Goal: Task Accomplishment & Management: Use online tool/utility

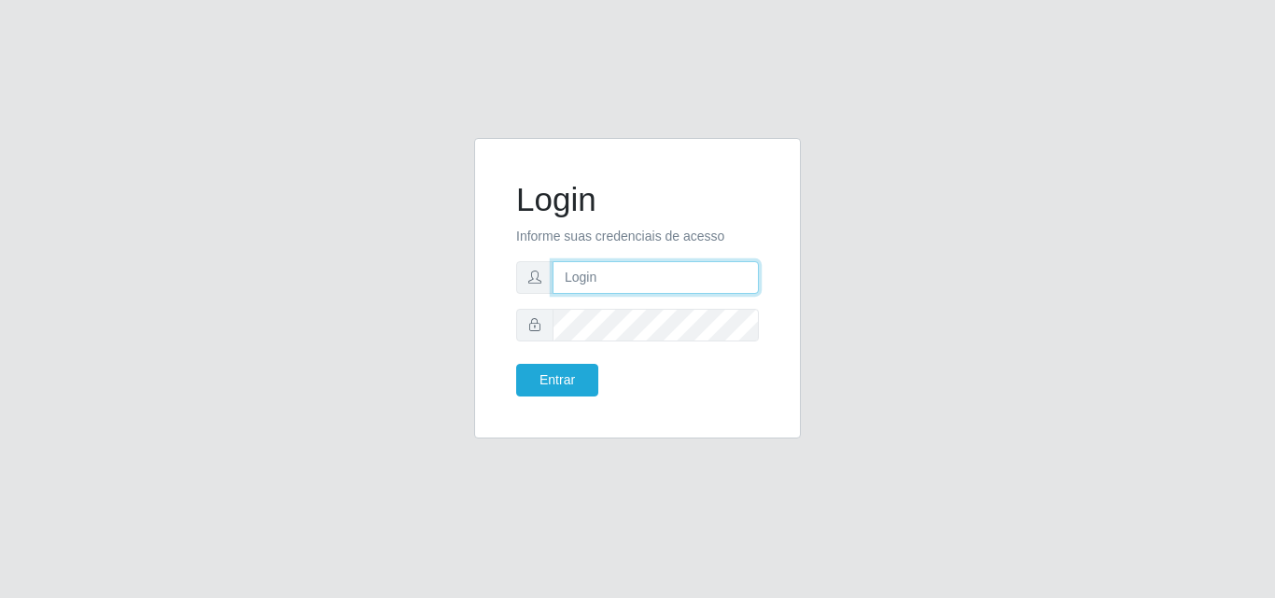
click at [623, 282] on input "text" at bounding box center [656, 277] width 206 height 33
type input "ana@saullus"
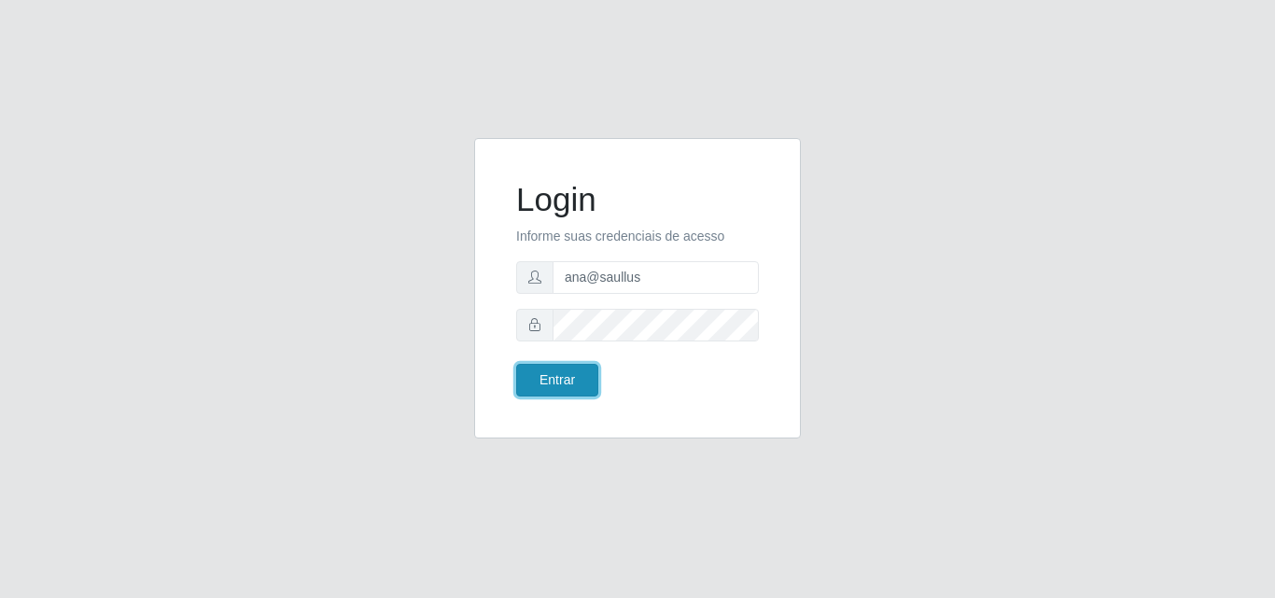
click at [578, 371] on button "Entrar" at bounding box center [557, 380] width 82 height 33
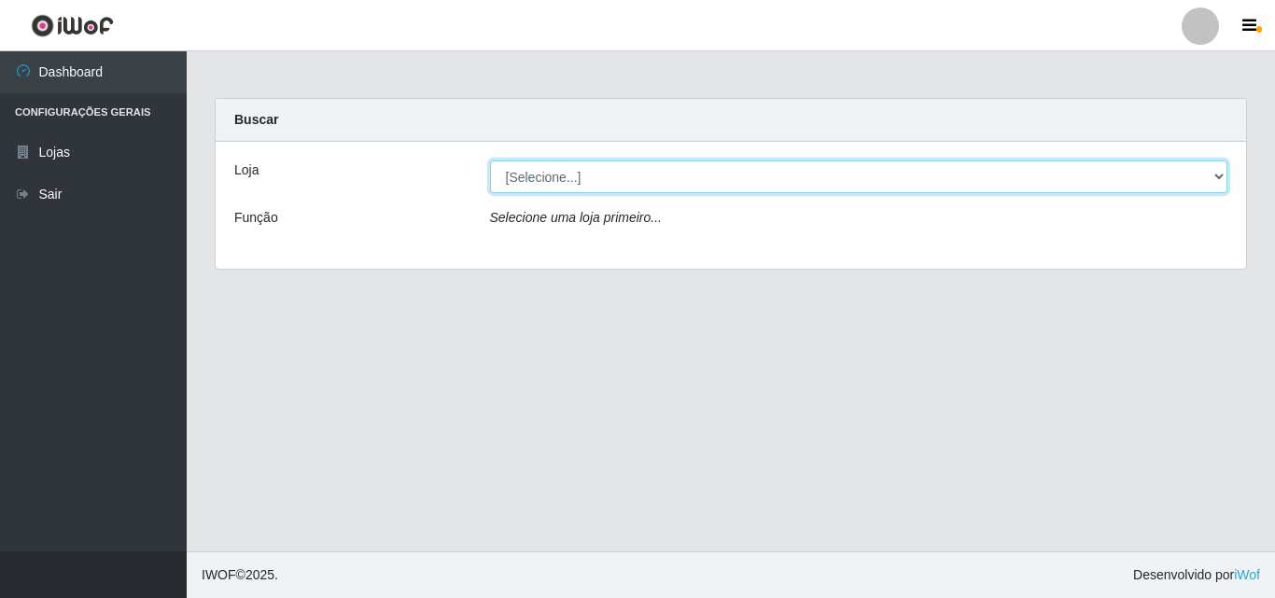
click at [889, 174] on select "[Selecione...] Saullus Supermercados" at bounding box center [859, 177] width 738 height 33
select select "423"
click at [490, 161] on select "[Selecione...] Saullus Supermercados" at bounding box center [859, 177] width 738 height 33
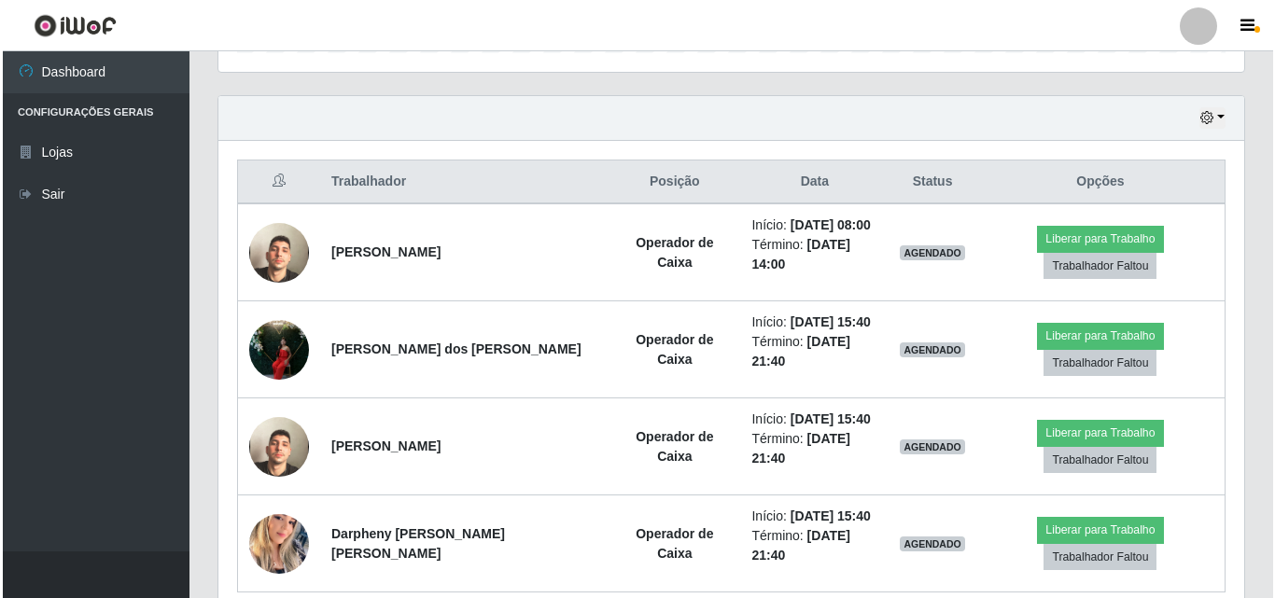
scroll to position [641, 0]
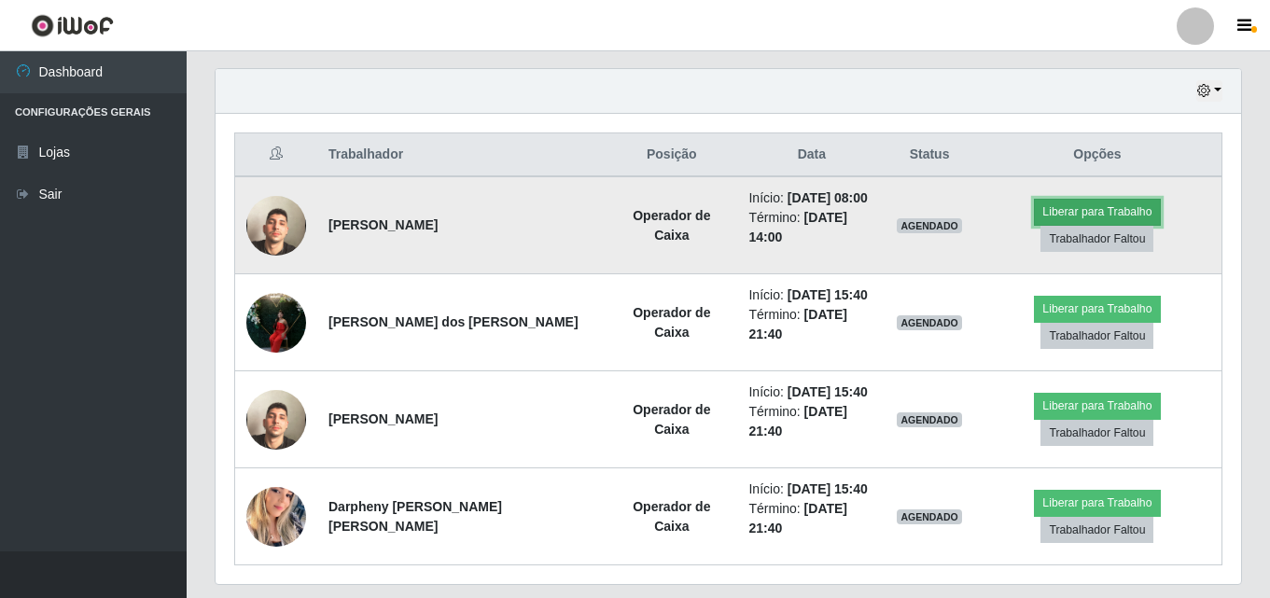
click at [889, 223] on button "Liberar para Trabalho" at bounding box center [1097, 212] width 126 height 26
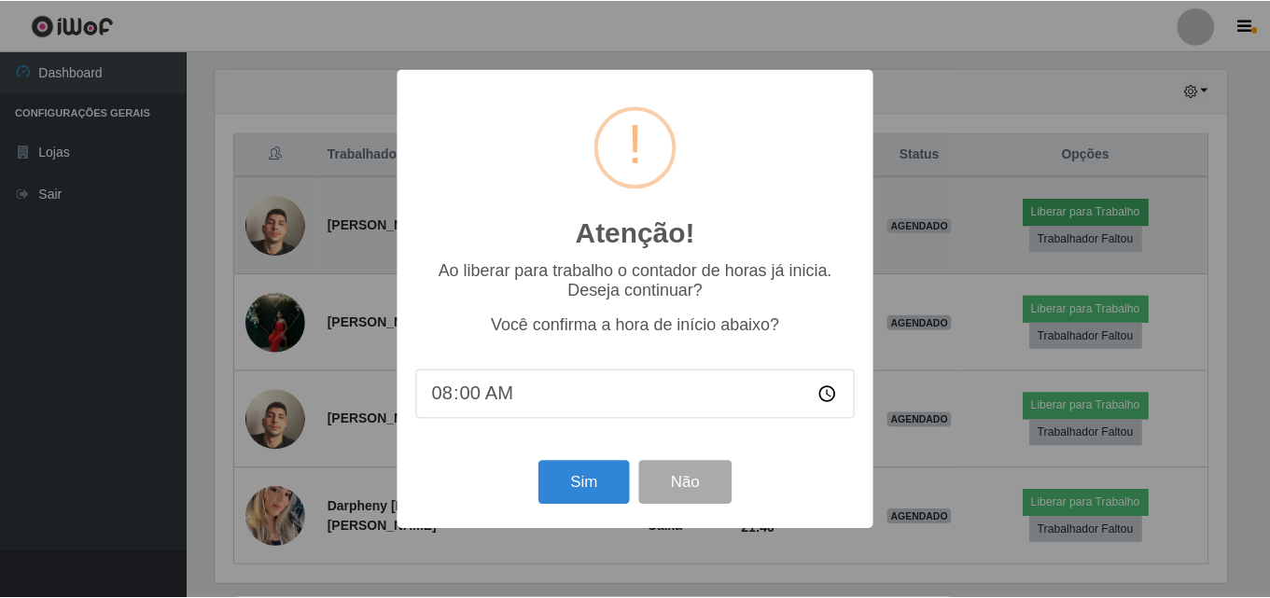
scroll to position [387, 1016]
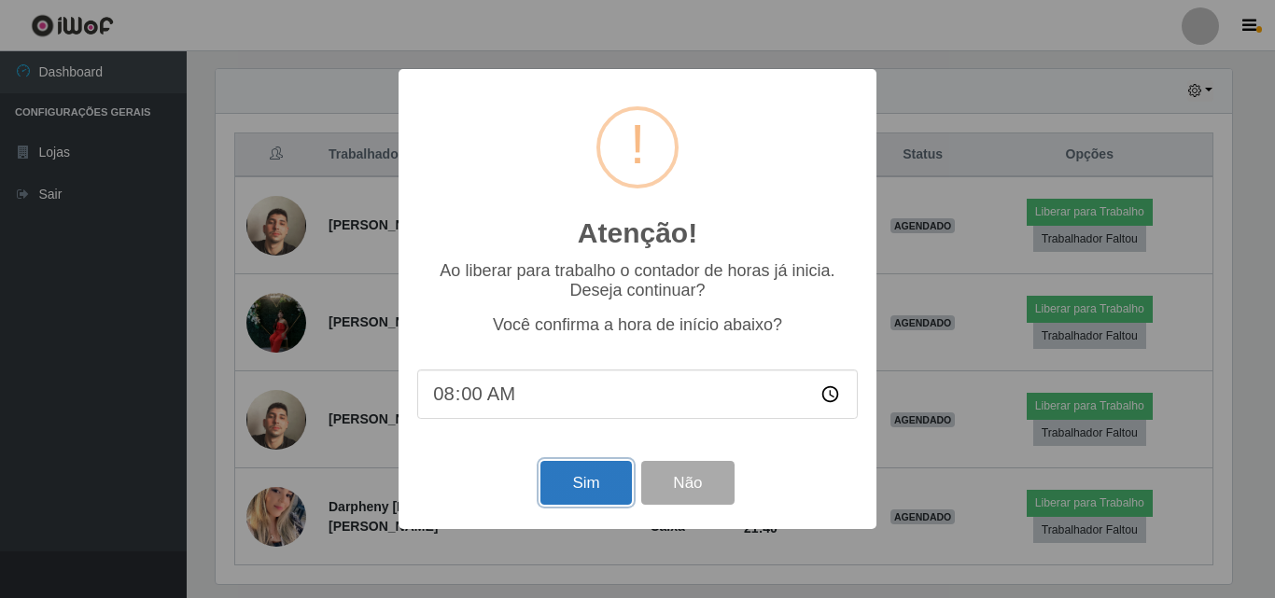
click at [610, 496] on button "Sim" at bounding box center [585, 483] width 91 height 44
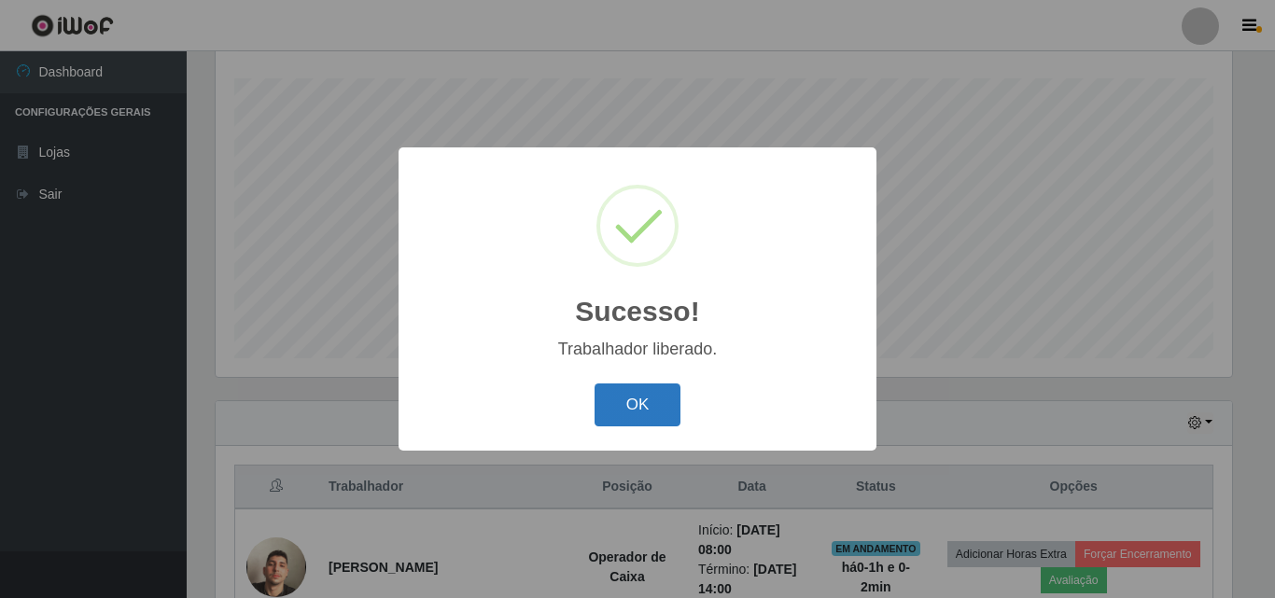
click at [634, 395] on button "OK" at bounding box center [638, 406] width 87 height 44
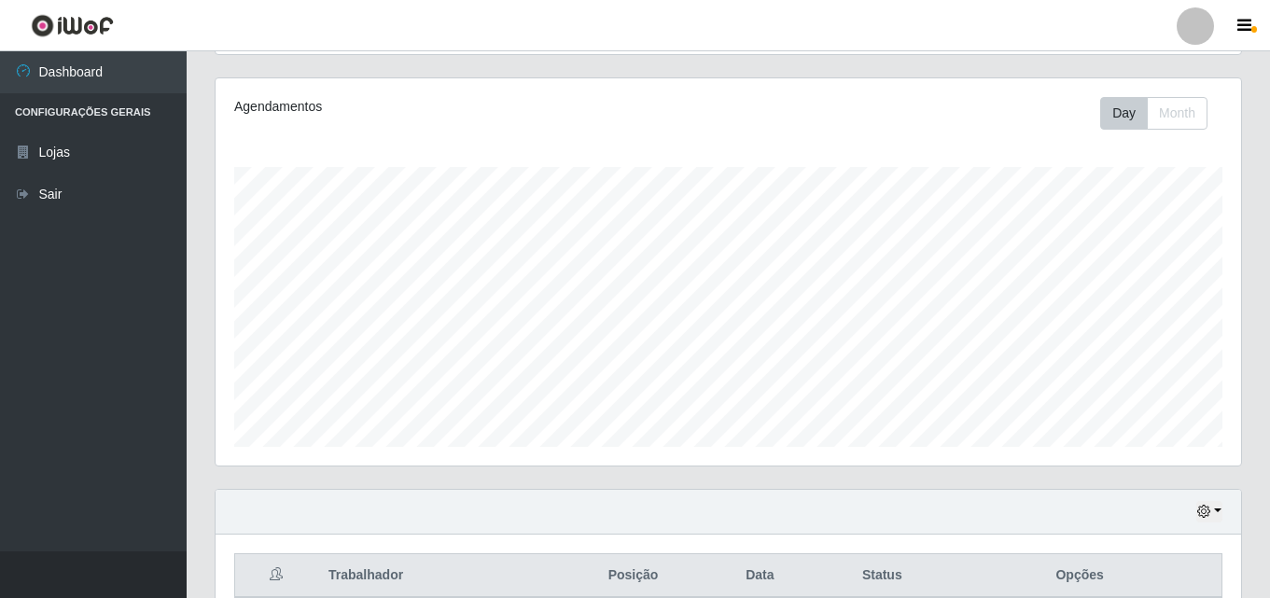
scroll to position [216, 0]
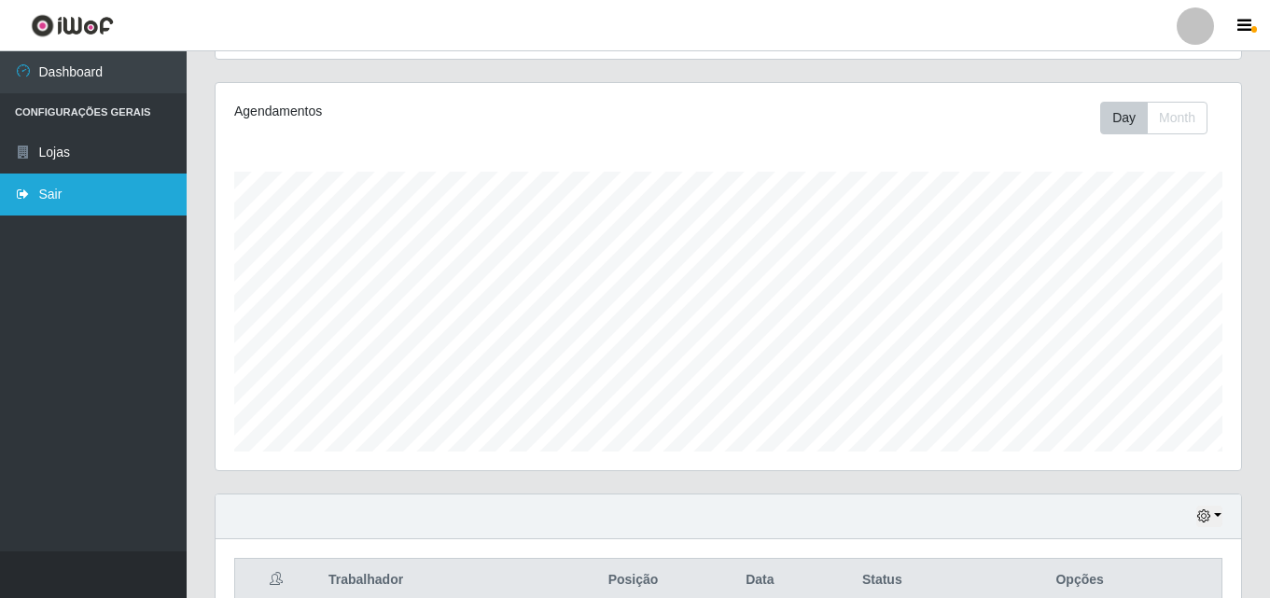
click at [89, 200] on link "Sair" at bounding box center [93, 195] width 187 height 42
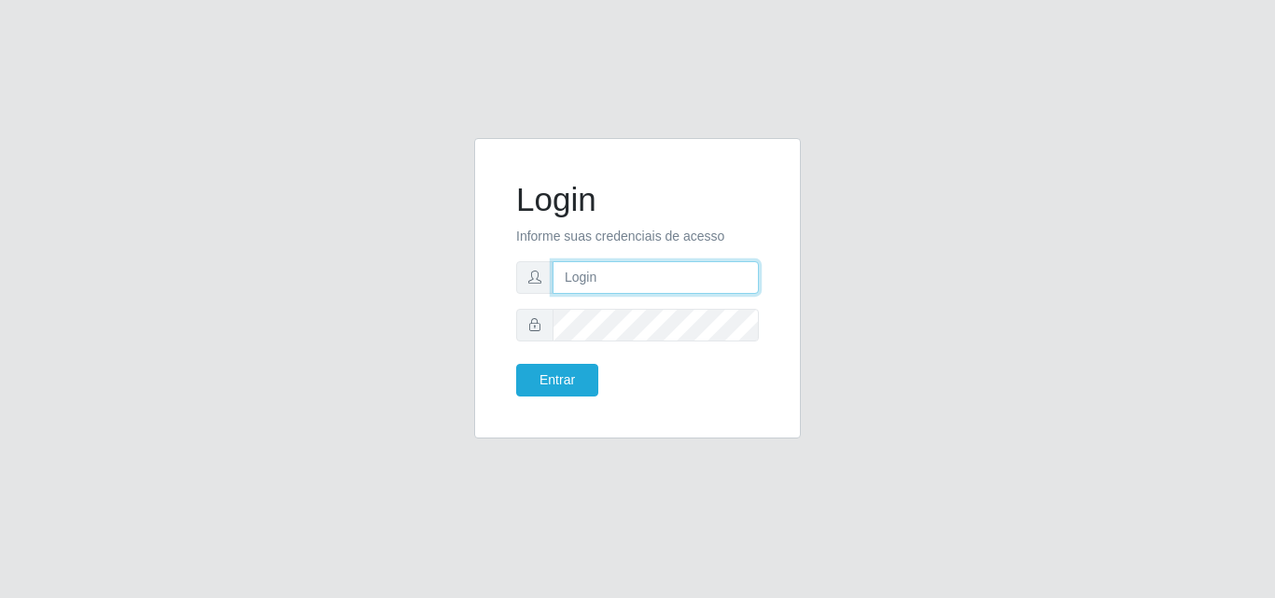
click at [646, 288] on input "text" at bounding box center [656, 277] width 206 height 33
type input "ana@saullus"
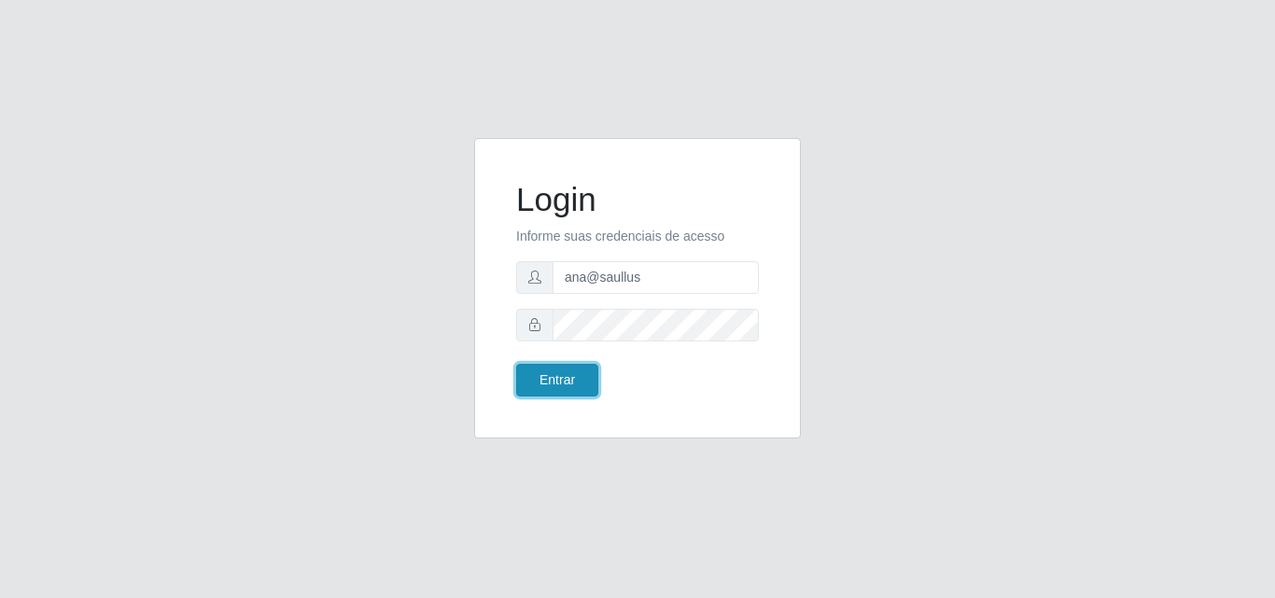
click at [570, 365] on button "Entrar" at bounding box center [557, 380] width 82 height 33
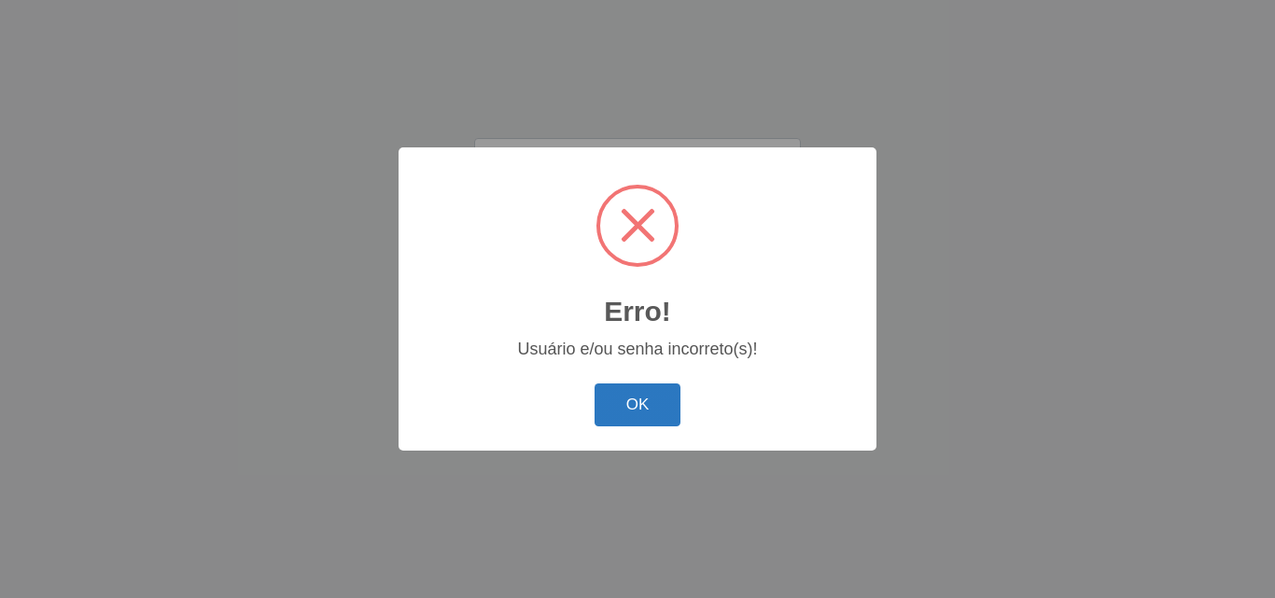
click at [635, 401] on button "OK" at bounding box center [638, 406] width 87 height 44
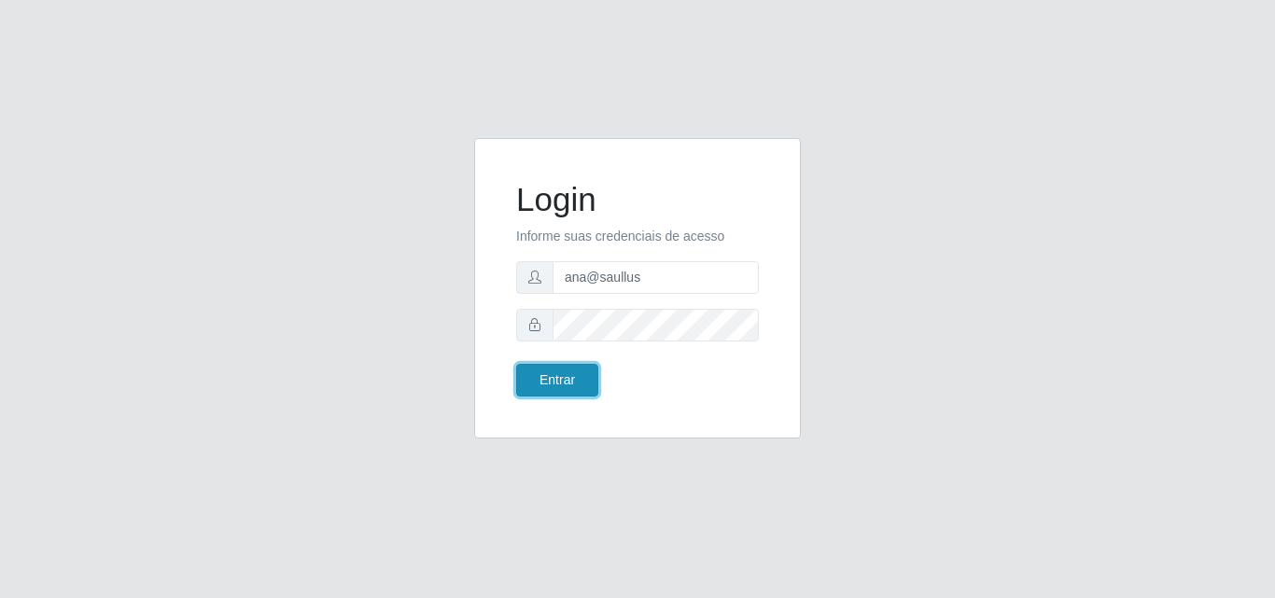
click at [566, 391] on button "Entrar" at bounding box center [557, 380] width 82 height 33
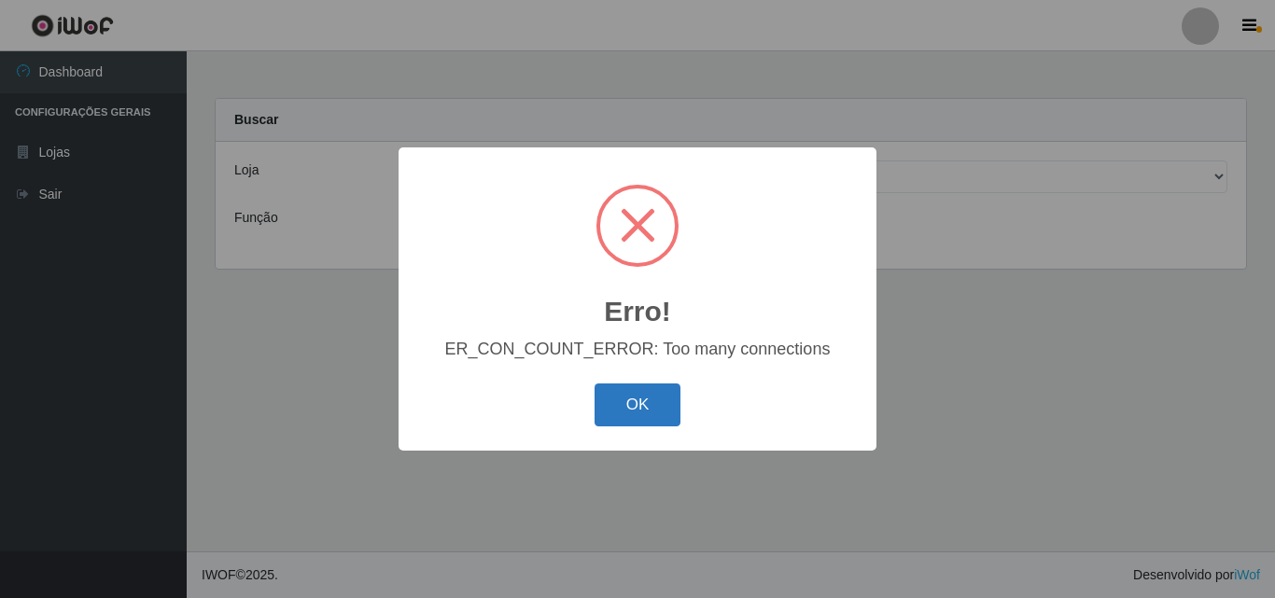
click at [641, 407] on button "OK" at bounding box center [638, 406] width 87 height 44
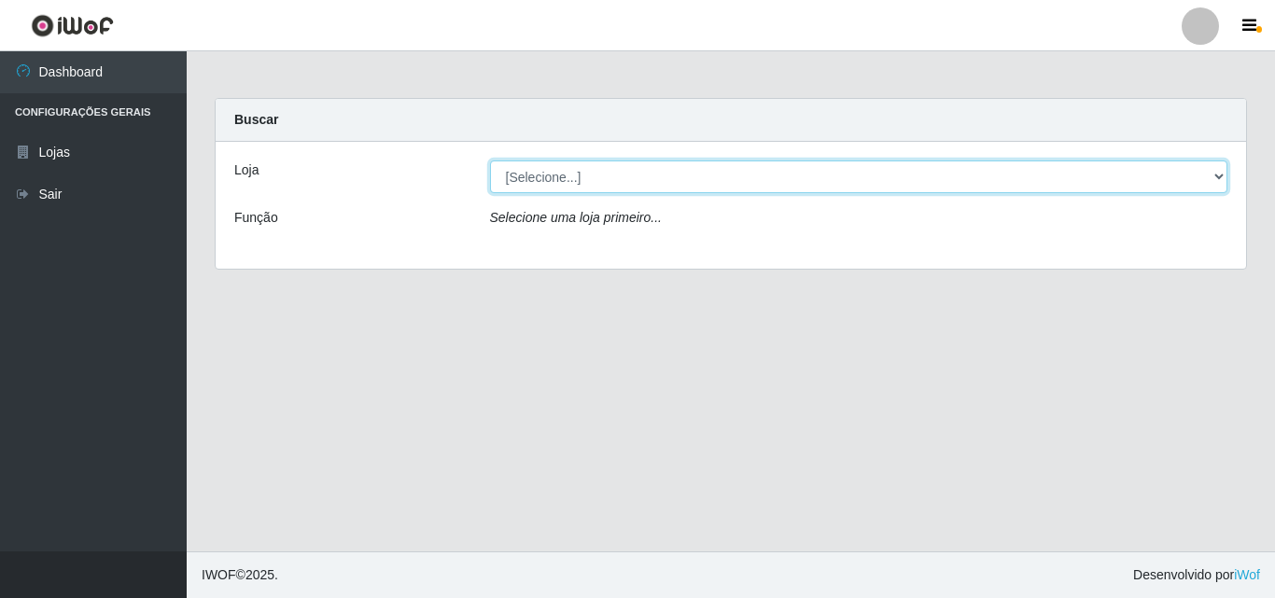
click at [889, 171] on select "[Selecione...] Saullus Supermercados" at bounding box center [859, 177] width 738 height 33
select select "423"
click at [490, 161] on select "[Selecione...] Saullus Supermercados" at bounding box center [859, 177] width 738 height 33
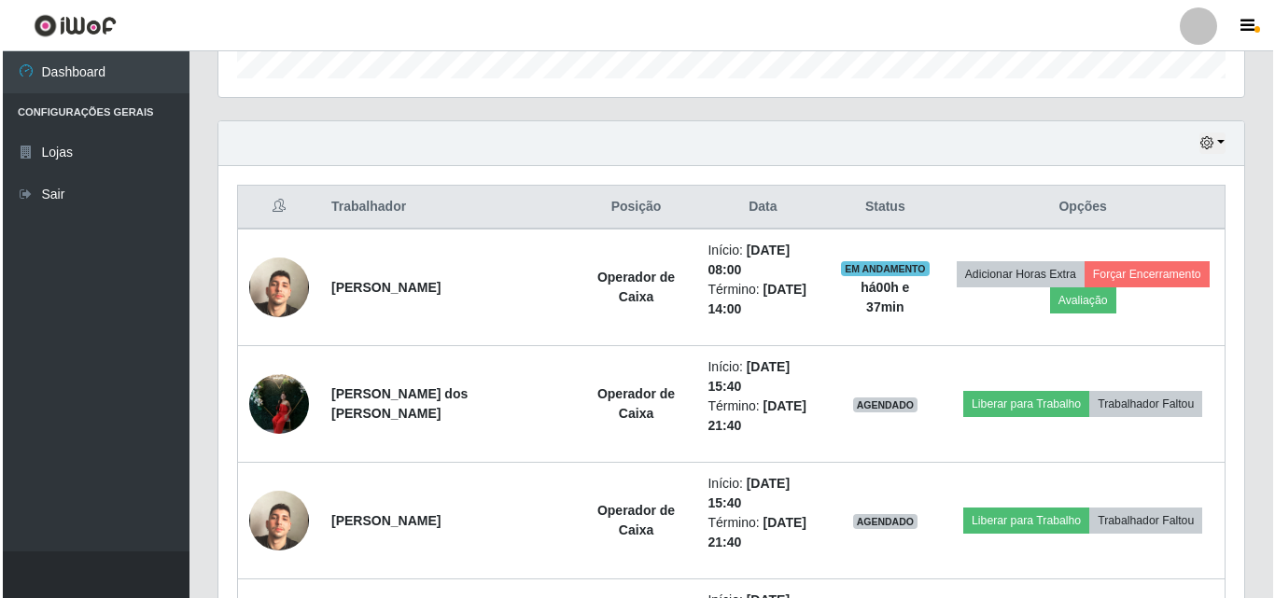
scroll to position [776, 0]
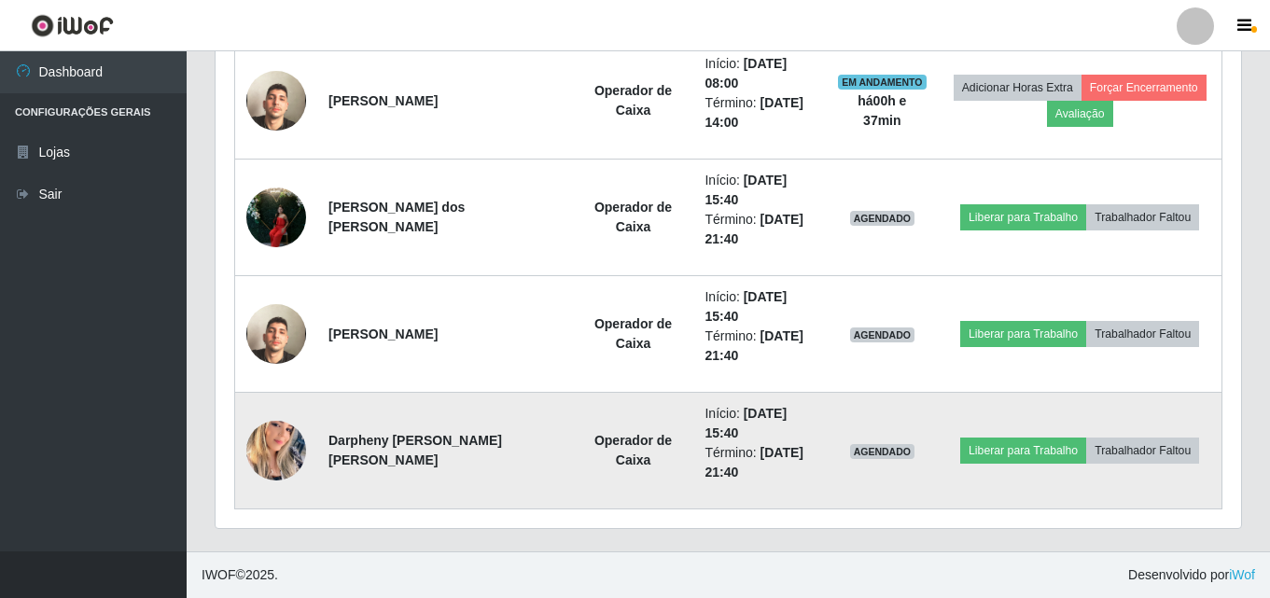
click at [258, 455] on img at bounding box center [276, 451] width 60 height 106
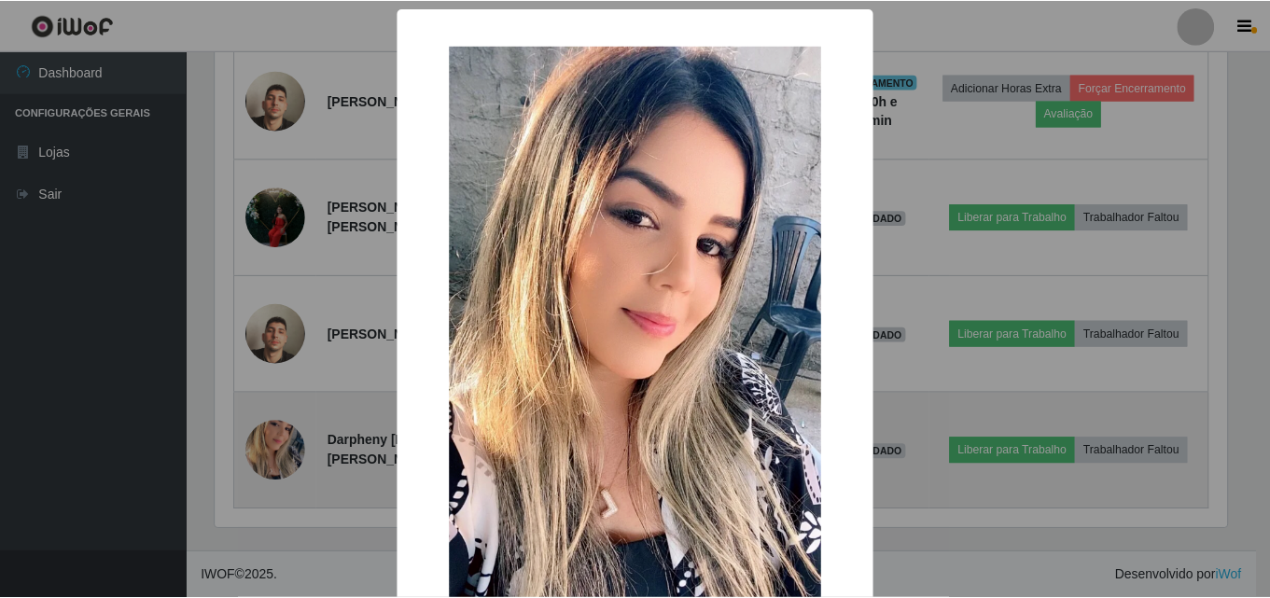
scroll to position [387, 1016]
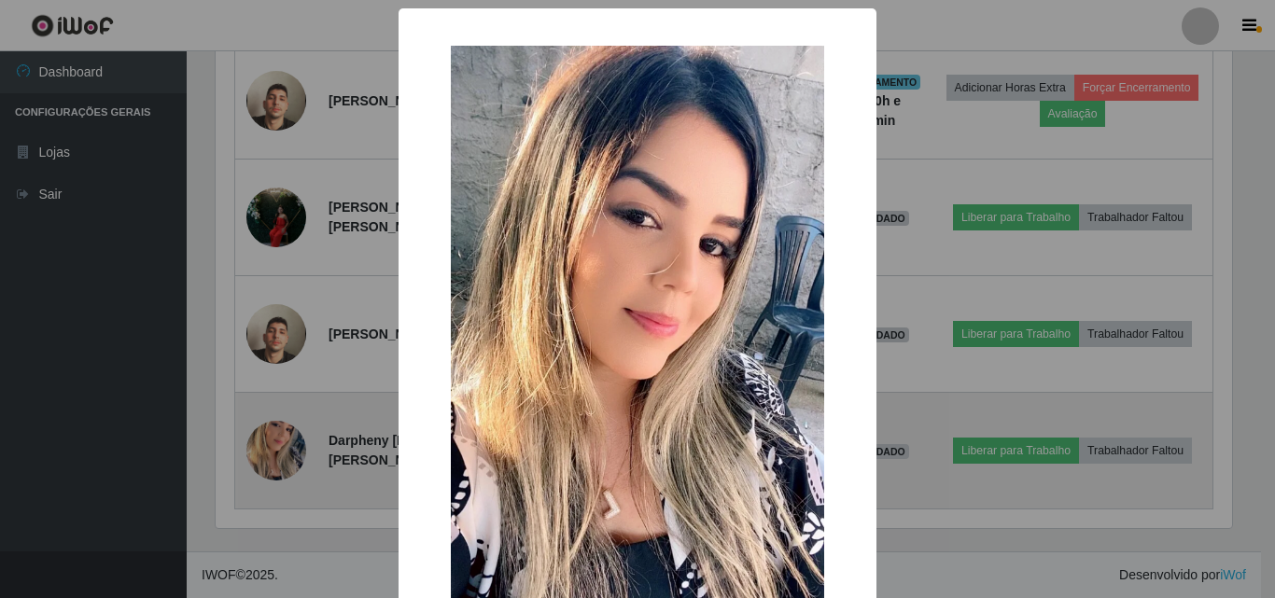
click at [258, 455] on div "× OK Cancel" at bounding box center [637, 299] width 1275 height 598
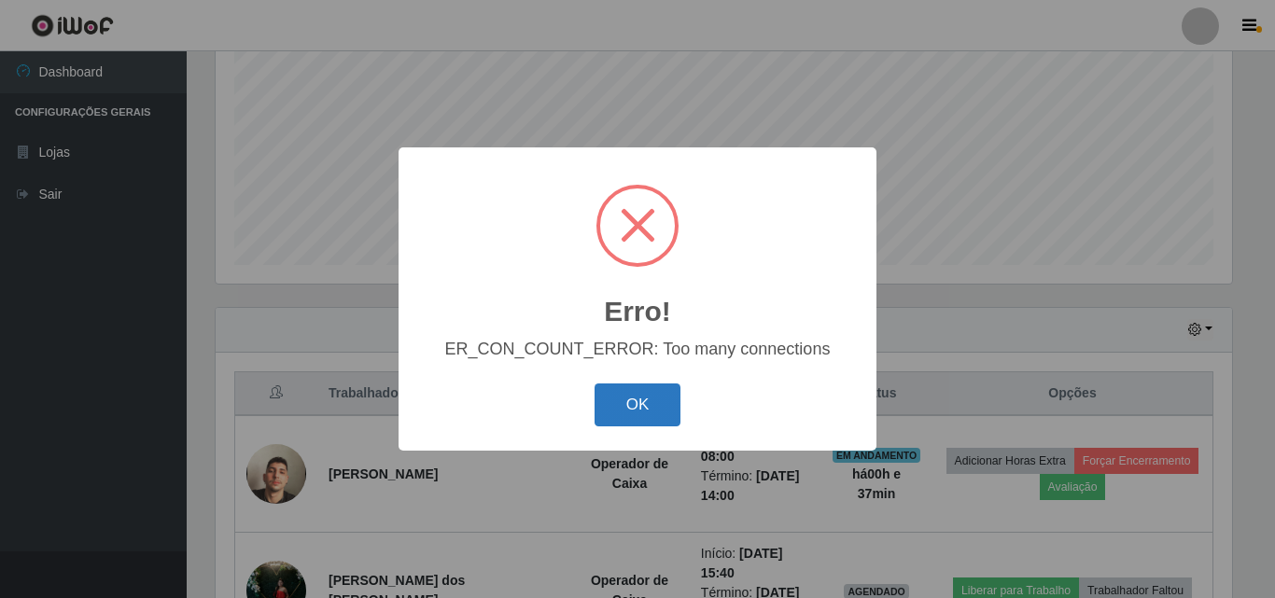
click at [644, 427] on button "OK" at bounding box center [638, 406] width 87 height 44
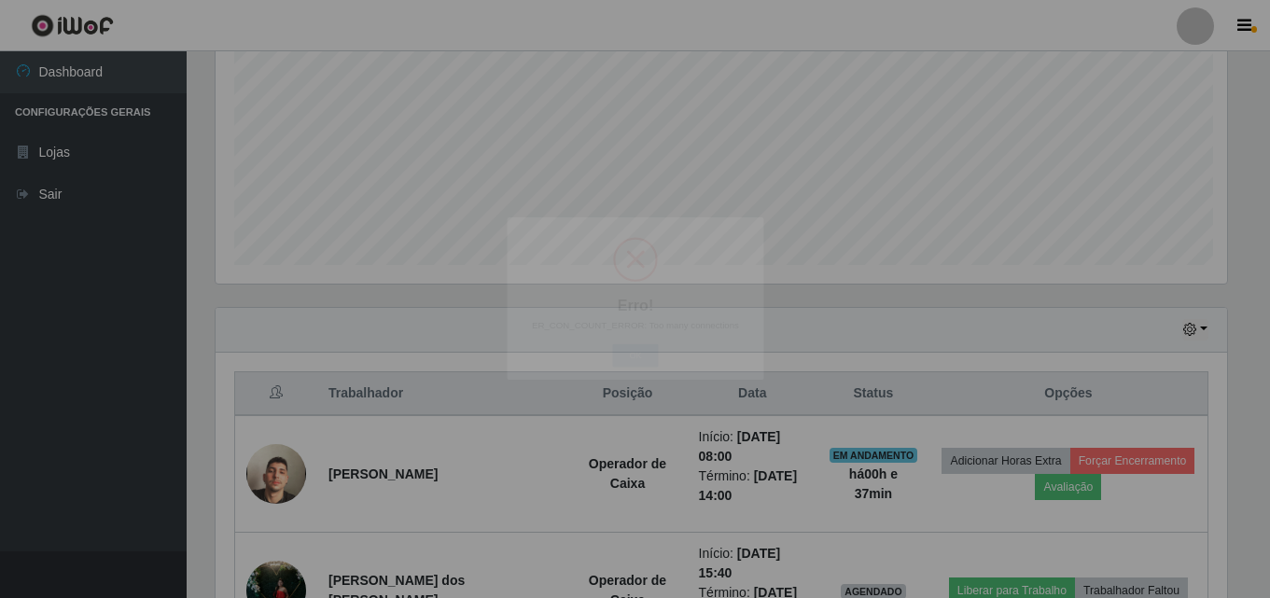
scroll to position [387, 1026]
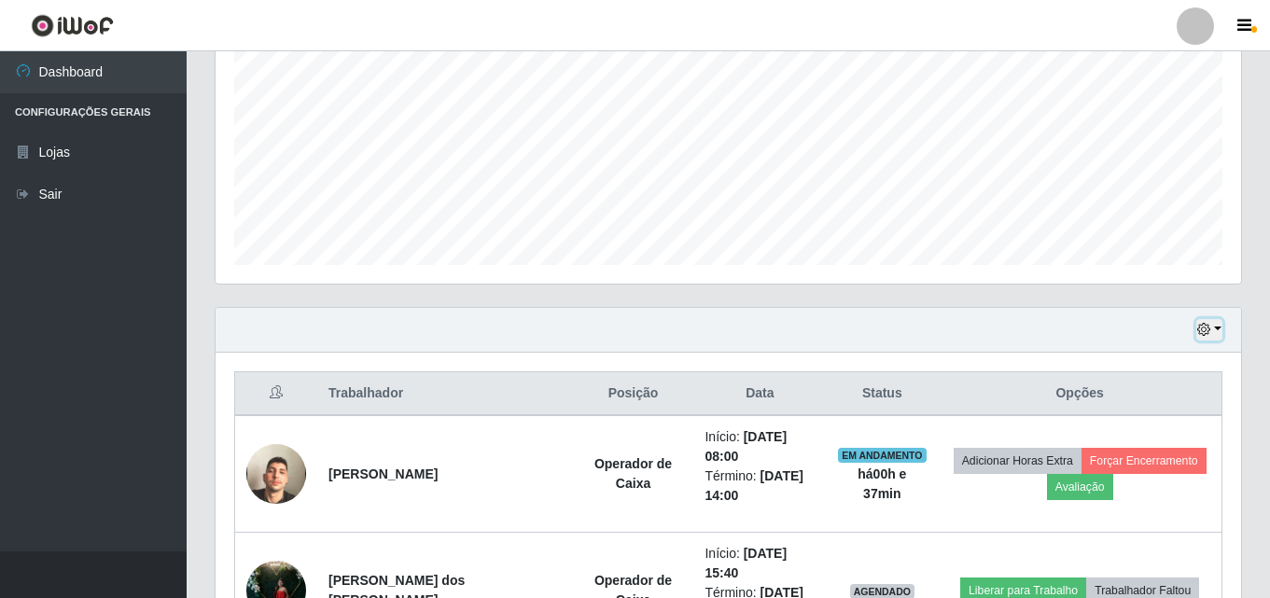
click at [889, 324] on button "button" at bounding box center [1210, 329] width 26 height 21
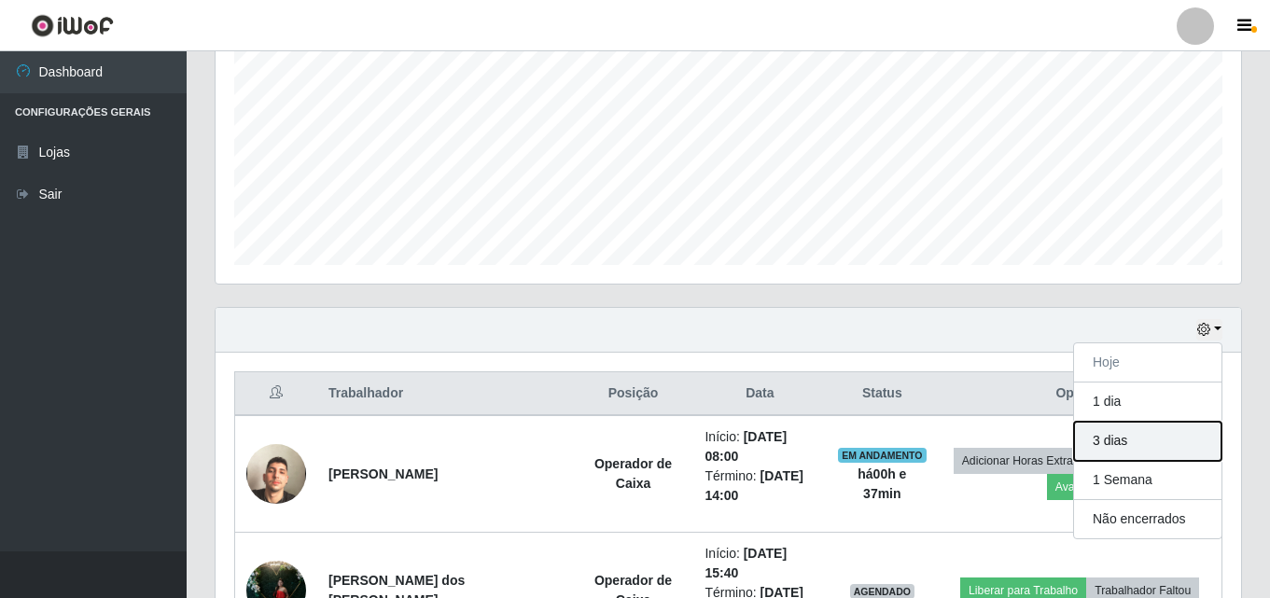
click at [889, 439] on button "3 dias" at bounding box center [1147, 441] width 147 height 39
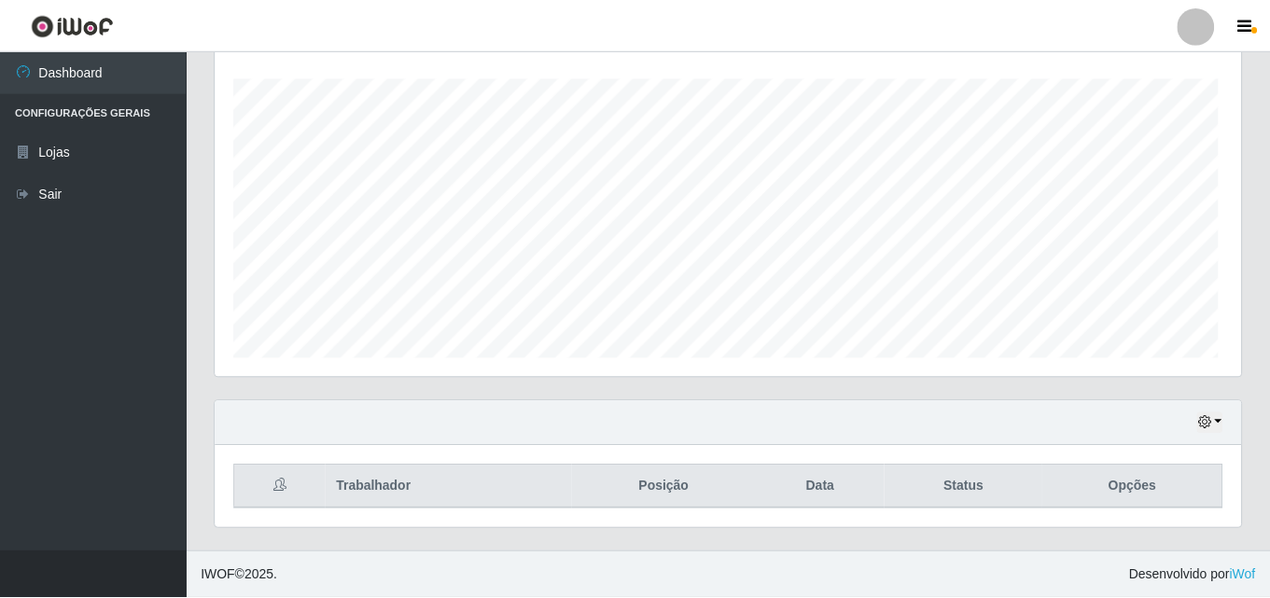
scroll to position [387, 1016]
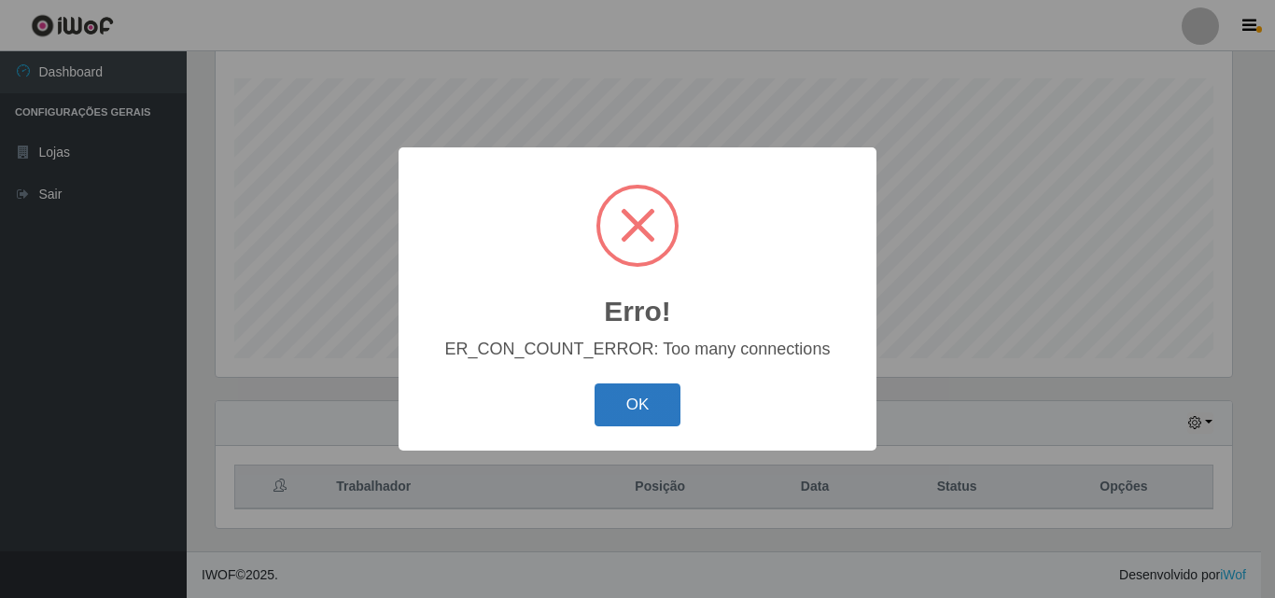
click at [665, 409] on button "OK" at bounding box center [638, 406] width 87 height 44
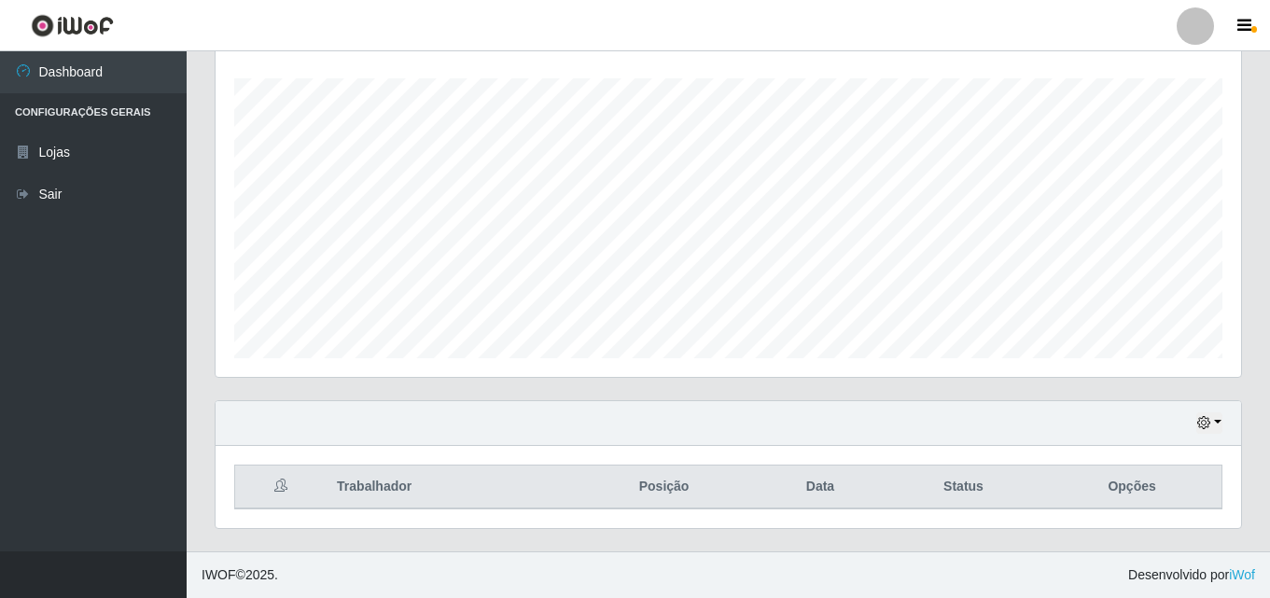
scroll to position [387, 1026]
click at [889, 426] on button "button" at bounding box center [1210, 423] width 26 height 21
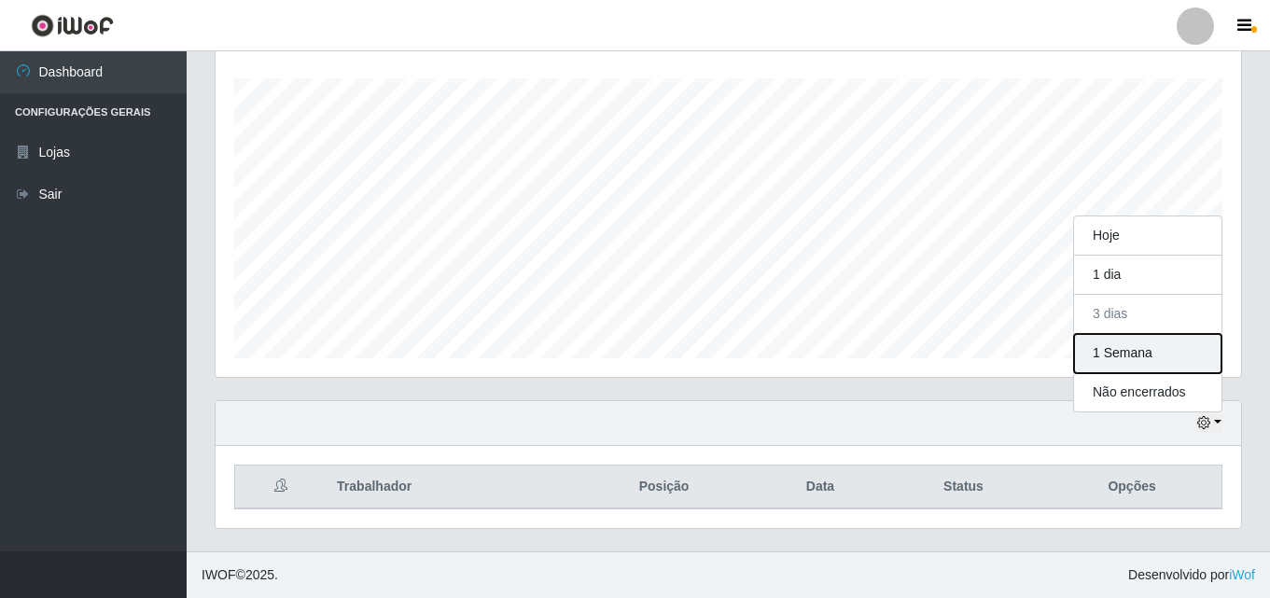
click at [889, 356] on button "1 Semana" at bounding box center [1147, 353] width 147 height 39
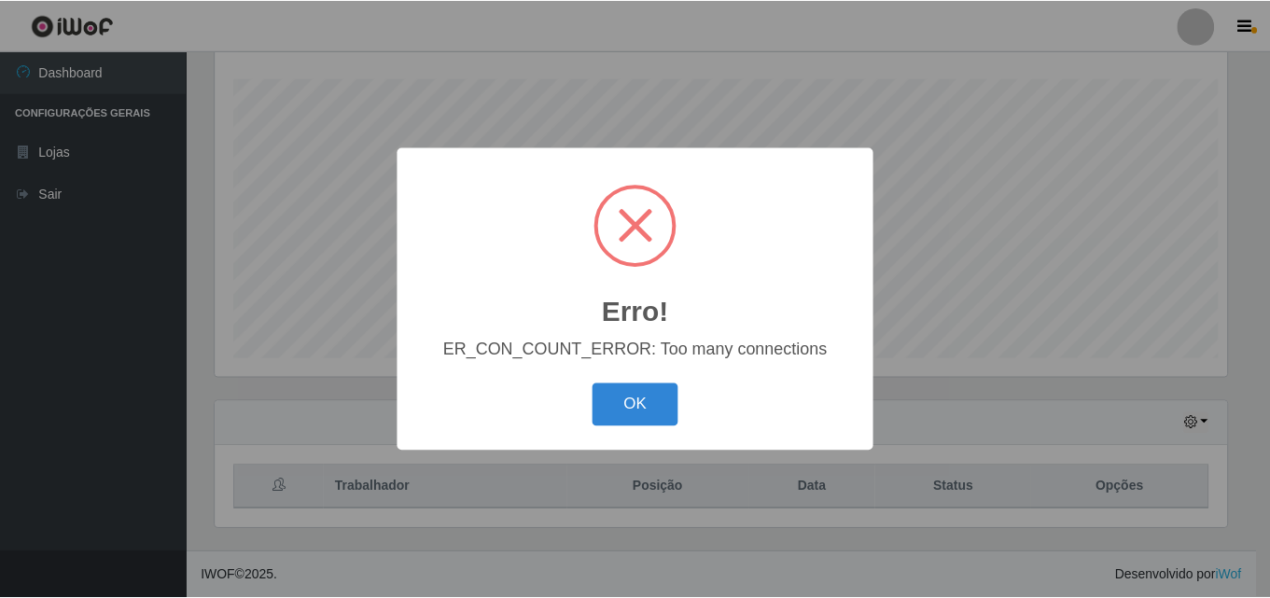
scroll to position [387, 1016]
click at [651, 409] on button "OK" at bounding box center [638, 406] width 87 height 44
click at [648, 410] on button "OK" at bounding box center [638, 406] width 87 height 44
click at [651, 424] on button "OK" at bounding box center [638, 406] width 87 height 44
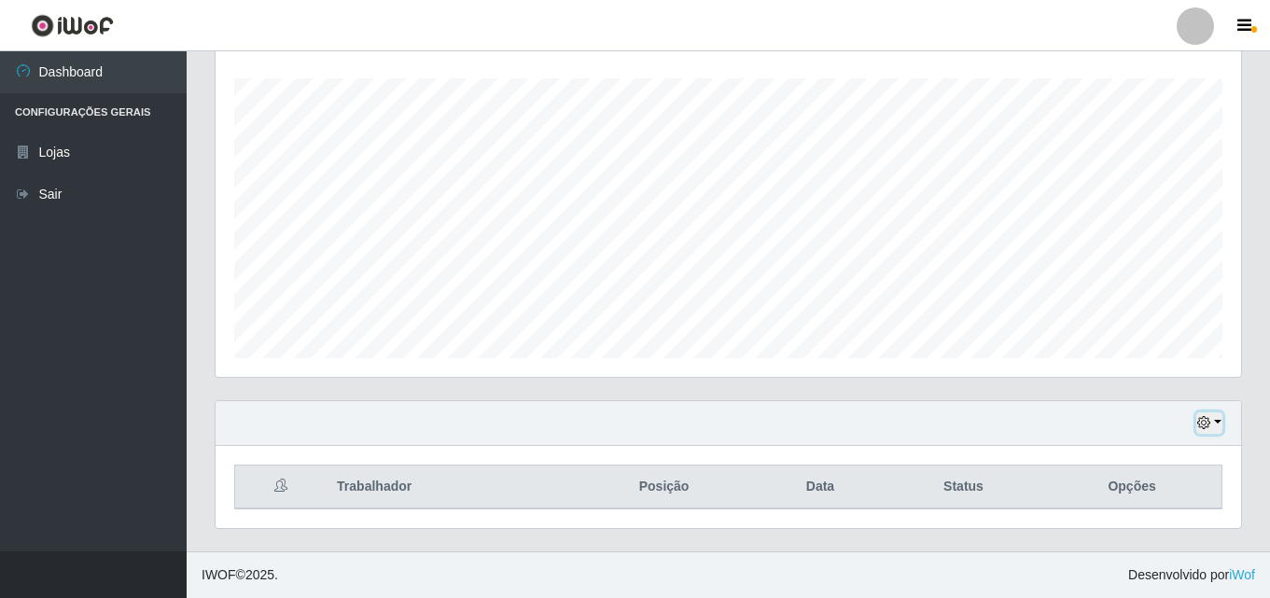
click at [889, 423] on button "button" at bounding box center [1210, 423] width 26 height 21
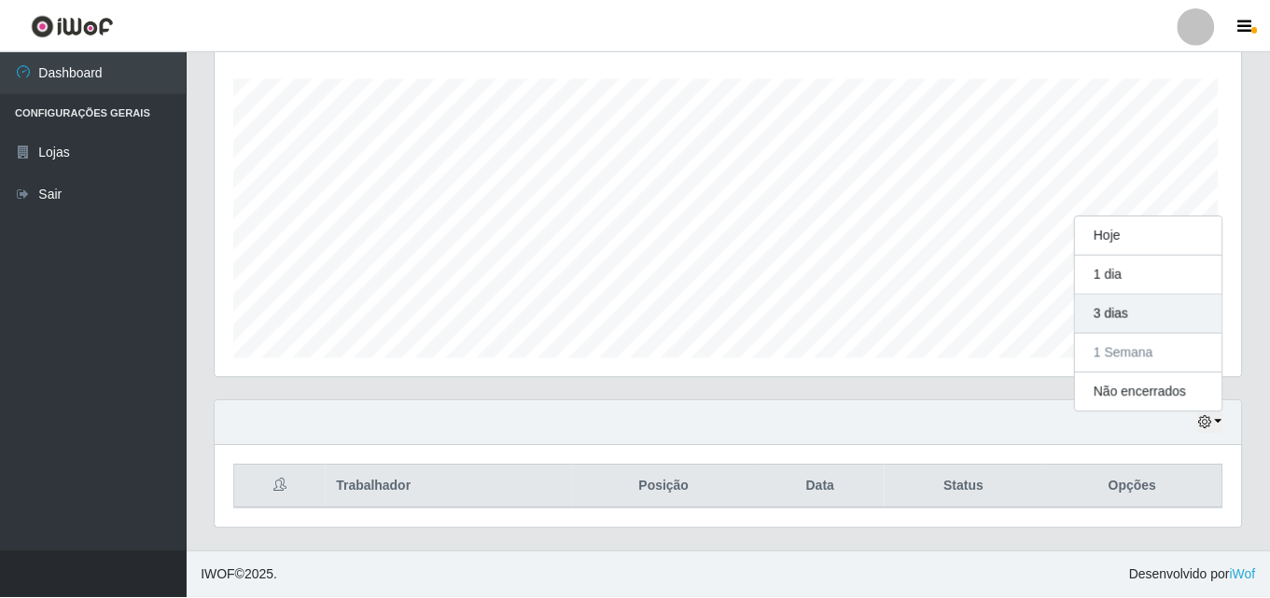
scroll to position [387, 1016]
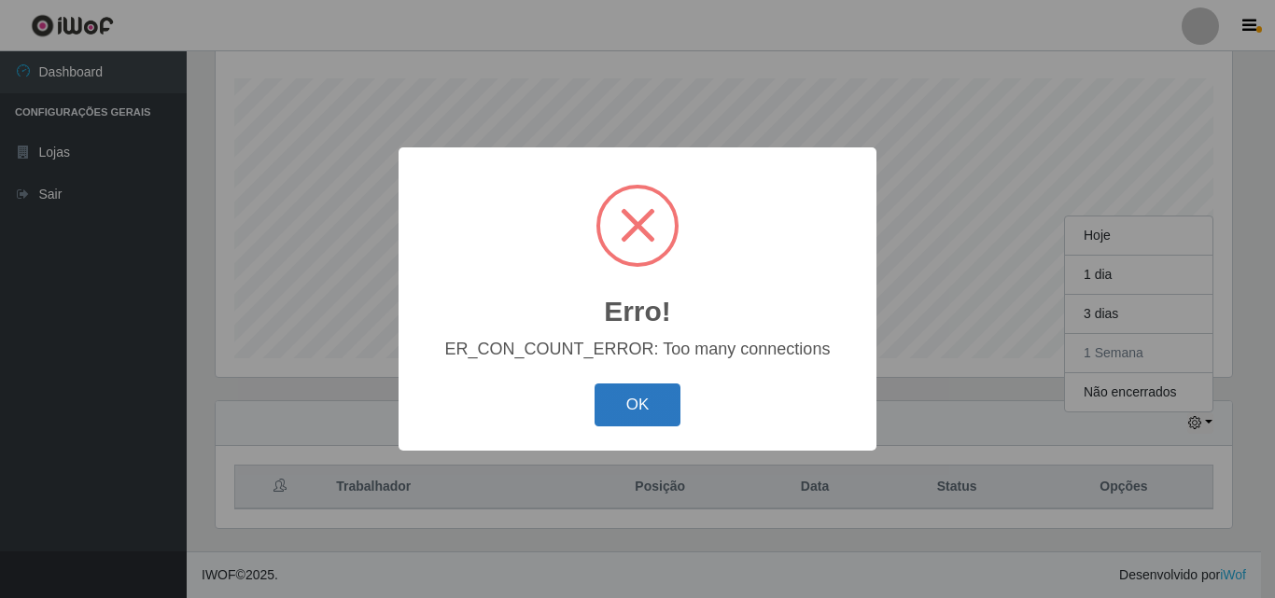
click at [651, 407] on button "OK" at bounding box center [638, 406] width 87 height 44
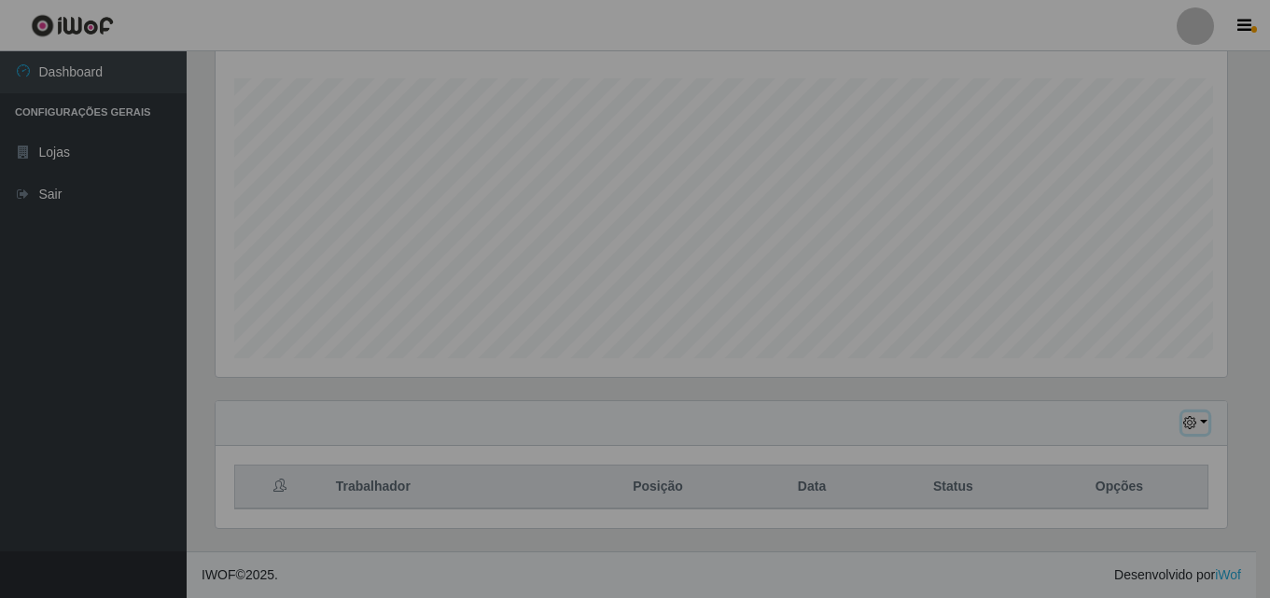
scroll to position [387, 1026]
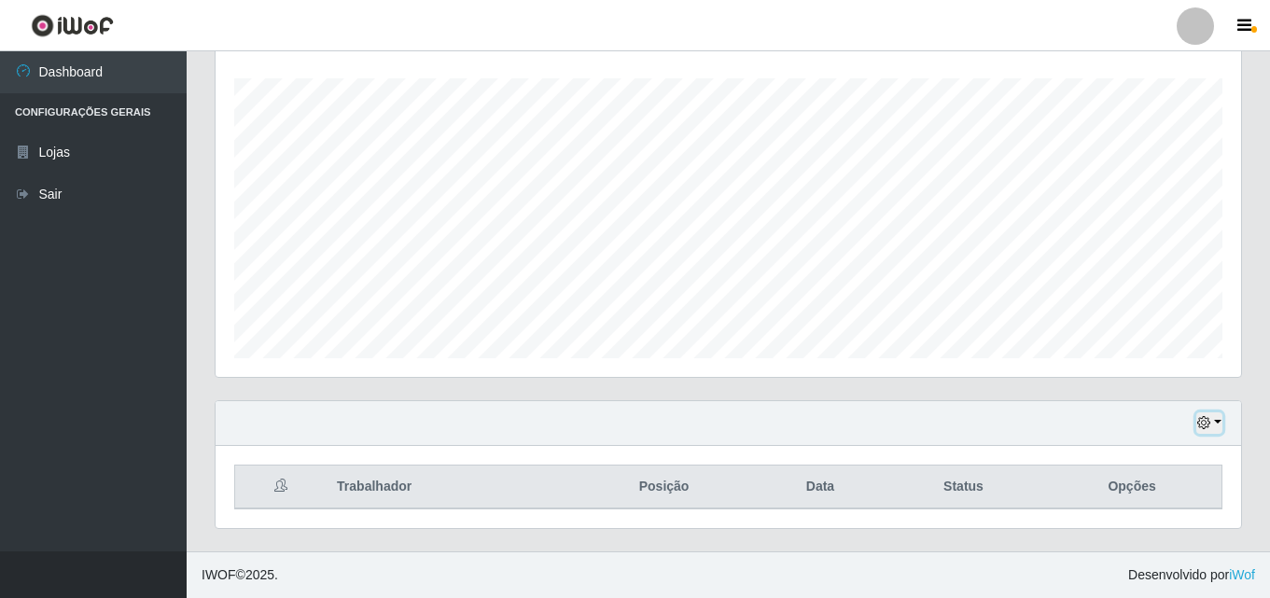
click at [889, 422] on button "button" at bounding box center [1210, 423] width 26 height 21
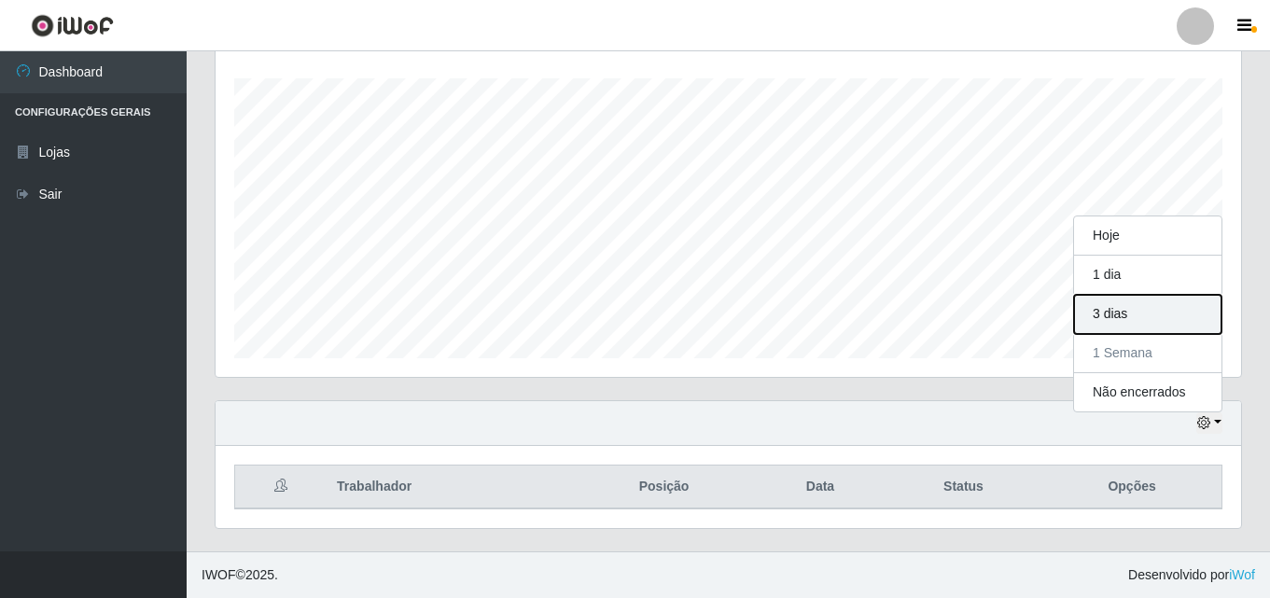
click at [889, 319] on button "3 dias" at bounding box center [1147, 314] width 147 height 39
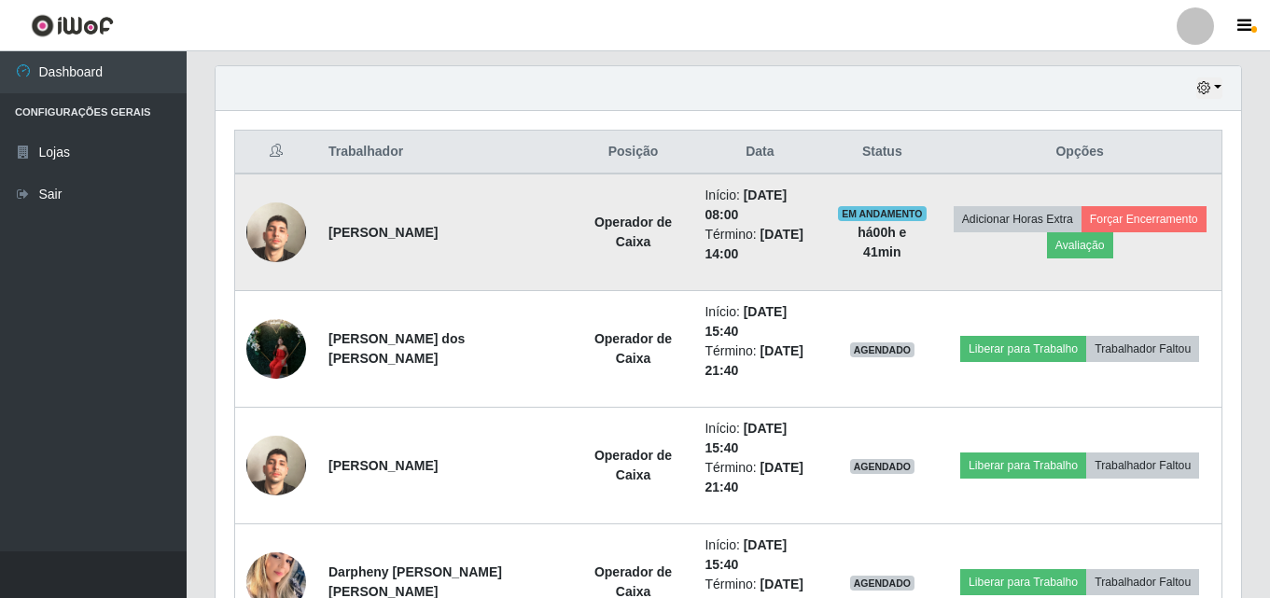
scroll to position [589, 0]
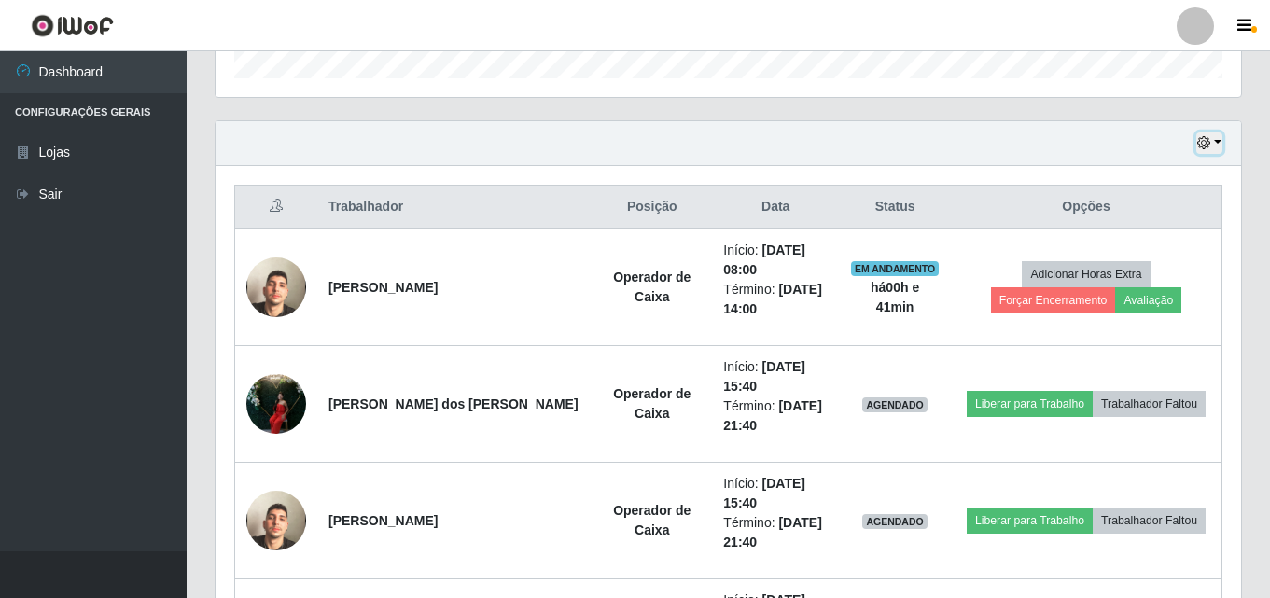
click at [889, 142] on button "button" at bounding box center [1210, 143] width 26 height 21
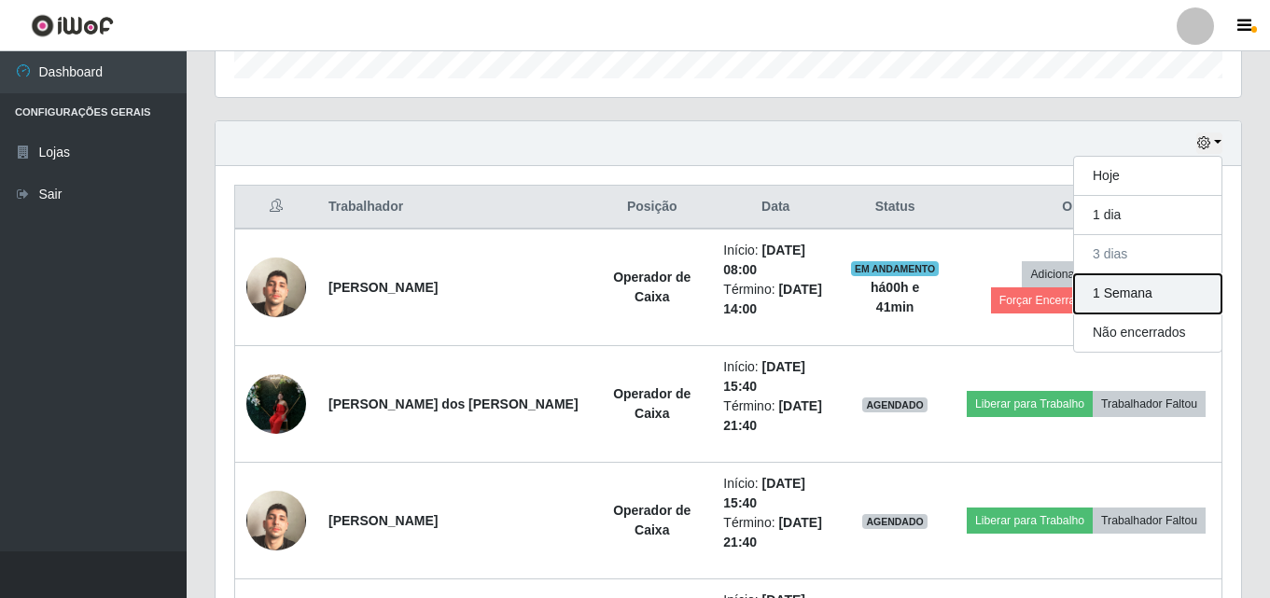
click at [889, 291] on button "1 Semana" at bounding box center [1147, 293] width 147 height 39
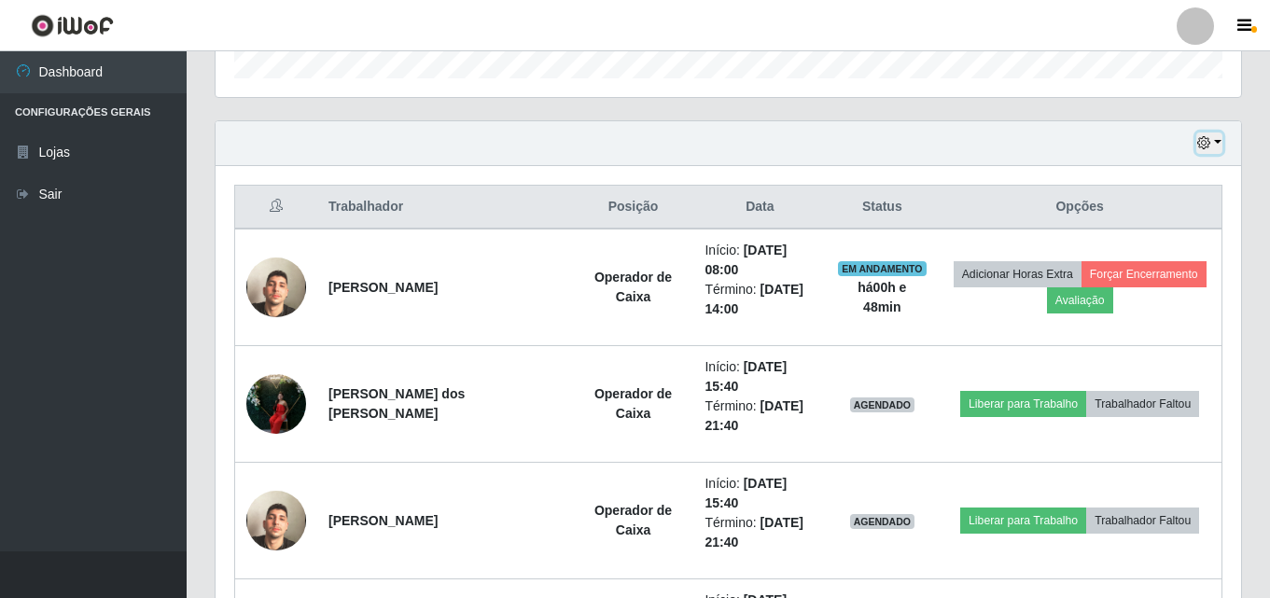
click at [889, 143] on button "button" at bounding box center [1210, 143] width 26 height 21
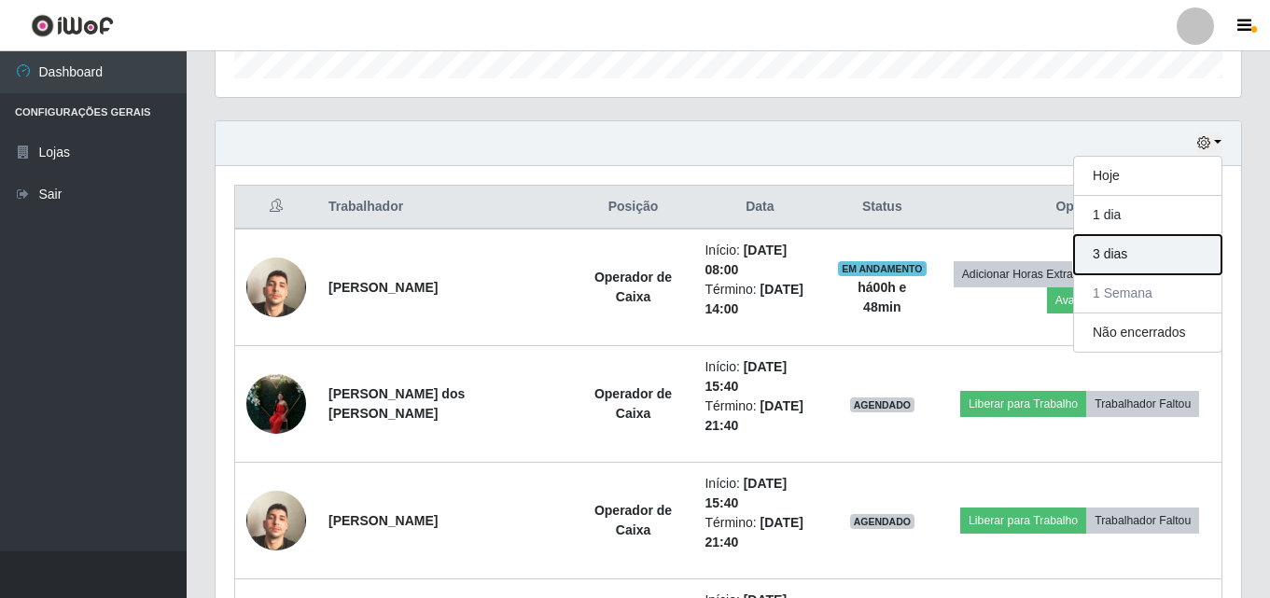
click at [889, 258] on button "3 dias" at bounding box center [1147, 254] width 147 height 39
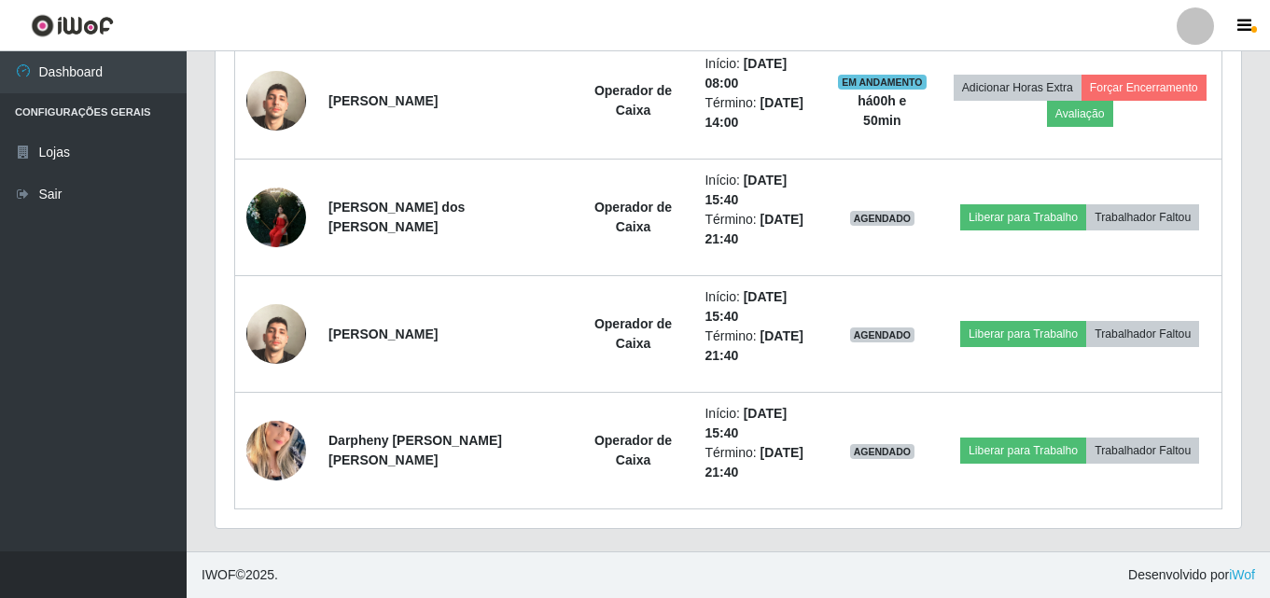
scroll to position [309, 0]
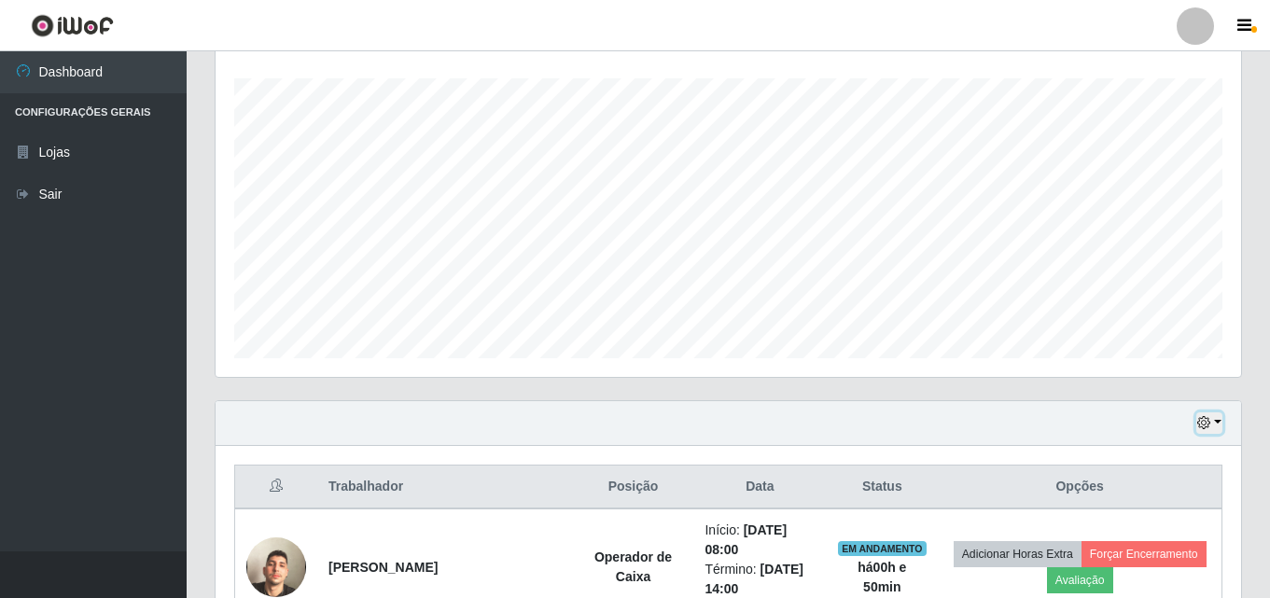
click at [889, 421] on button "button" at bounding box center [1210, 423] width 26 height 21
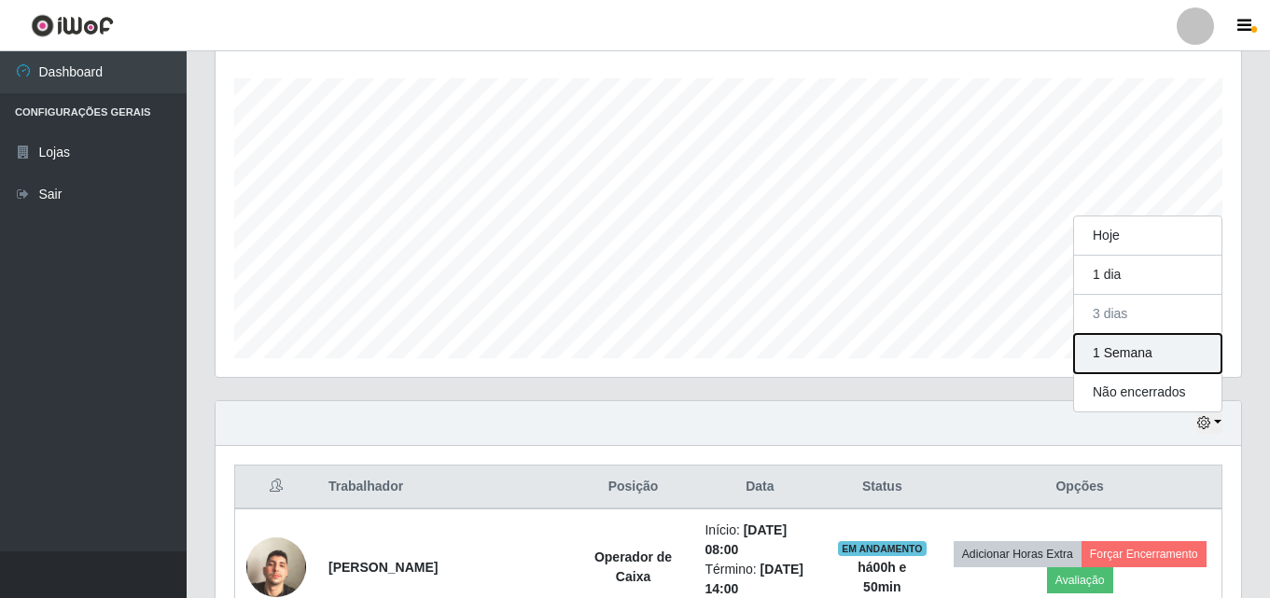
click at [889, 355] on button "1 Semana" at bounding box center [1147, 353] width 147 height 39
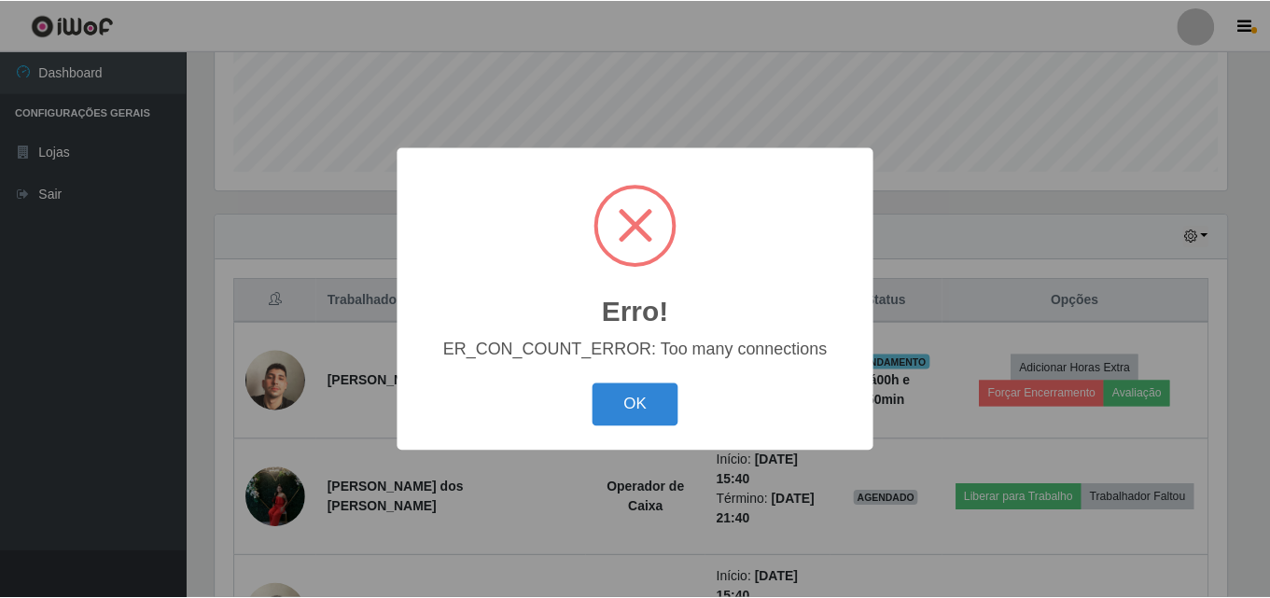
scroll to position [387, 1016]
click at [647, 403] on button "OK" at bounding box center [638, 406] width 87 height 44
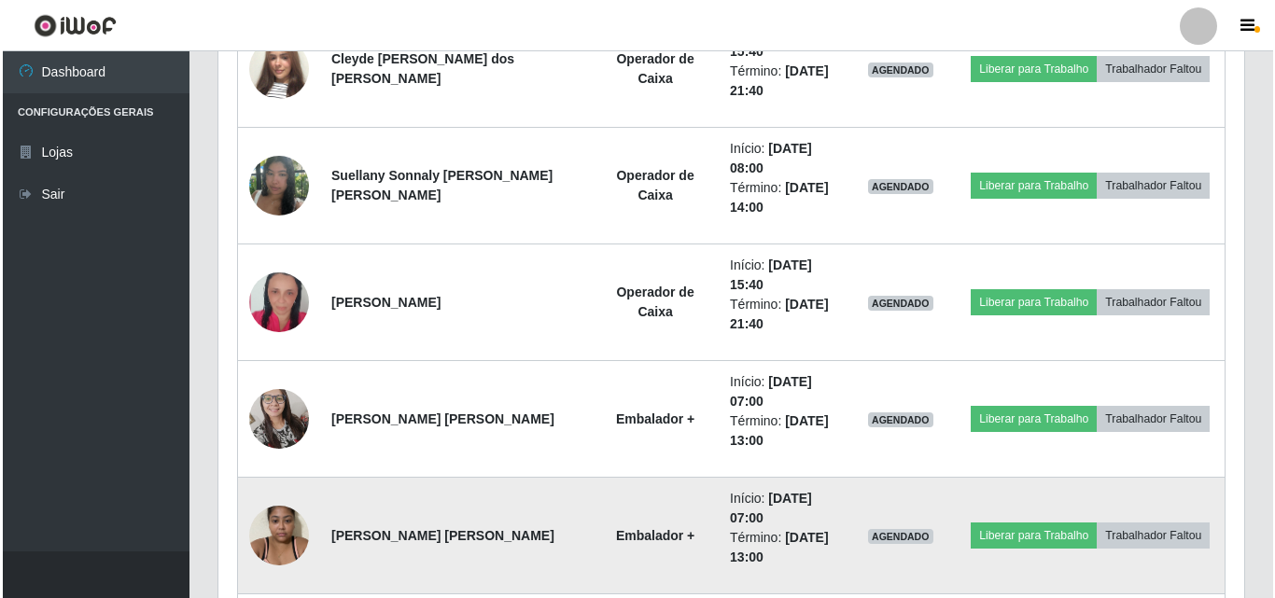
scroll to position [1709, 0]
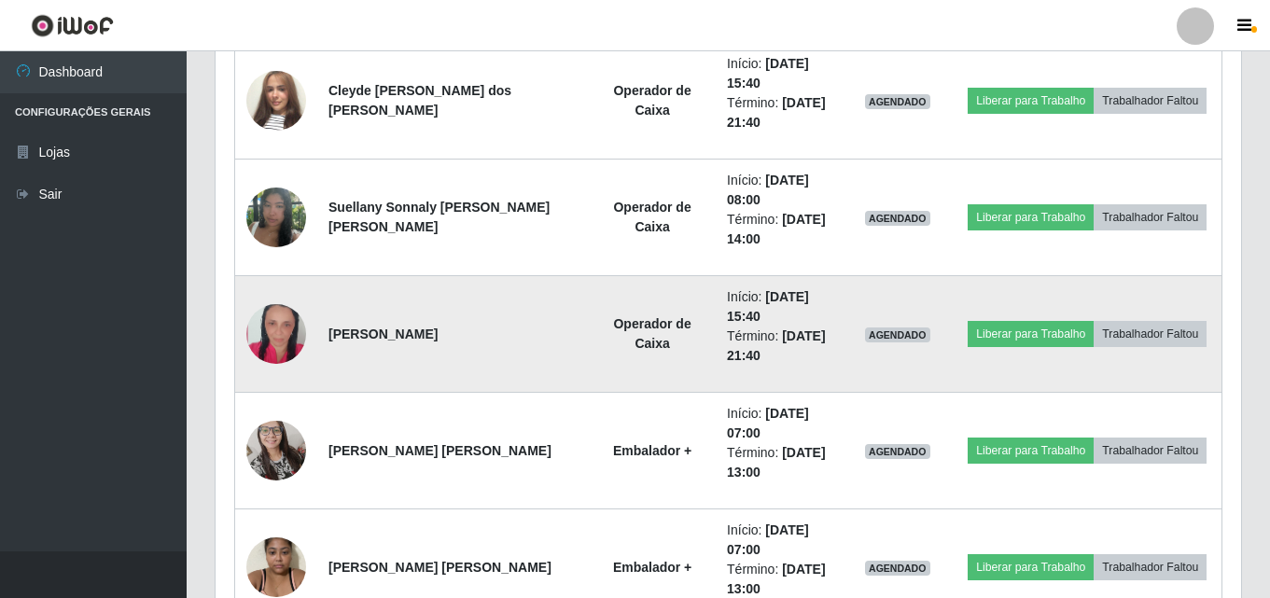
click at [276, 343] on img at bounding box center [276, 334] width 60 height 89
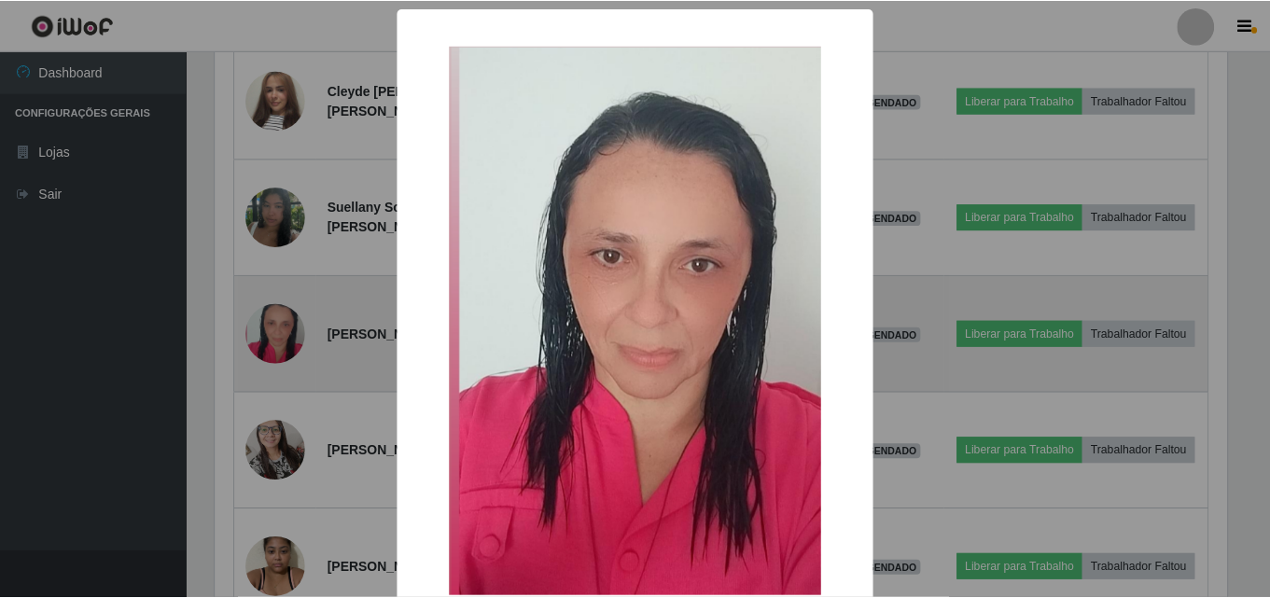
scroll to position [387, 1016]
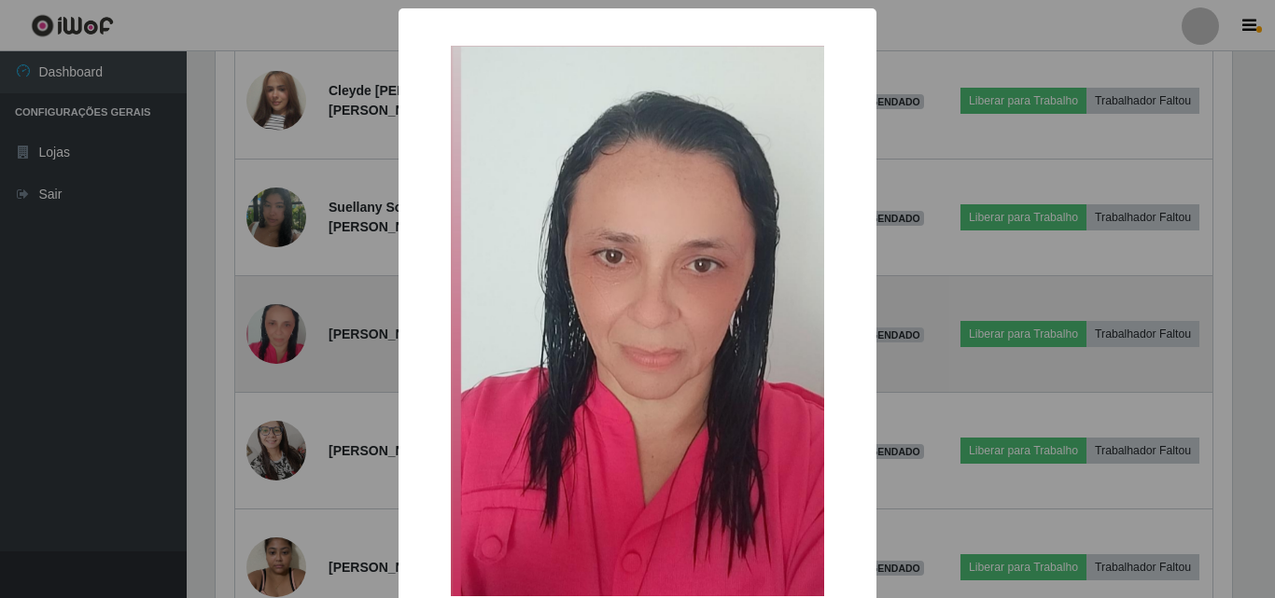
click at [276, 343] on div "× OK Cancel" at bounding box center [637, 299] width 1275 height 598
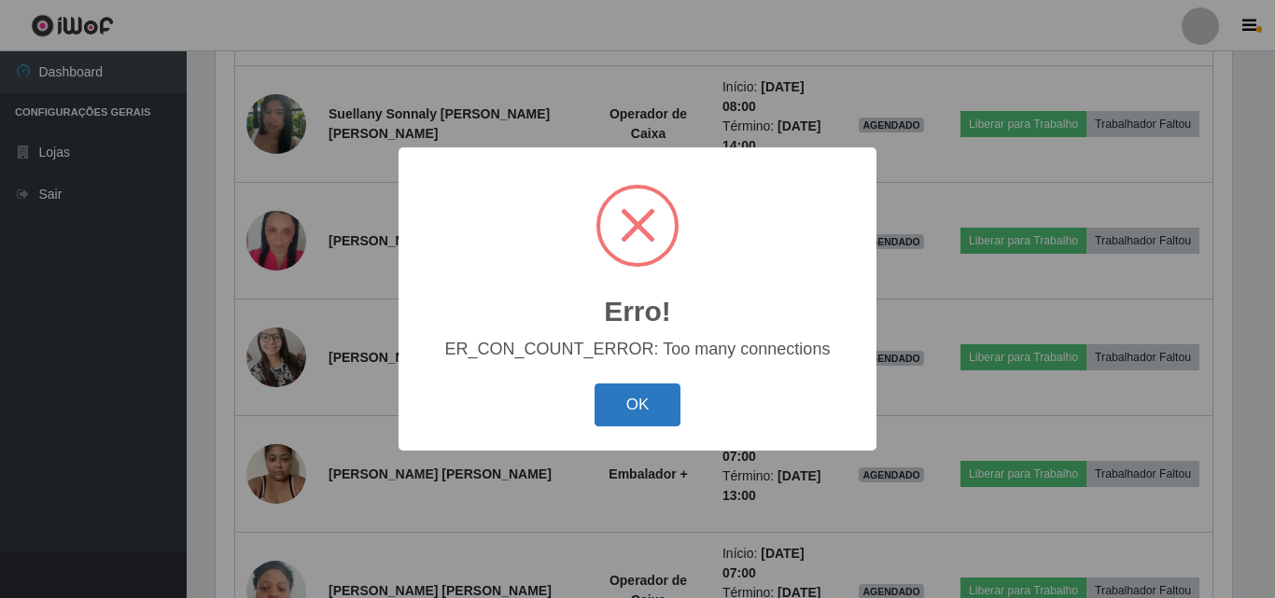
click at [633, 420] on button "OK" at bounding box center [638, 406] width 87 height 44
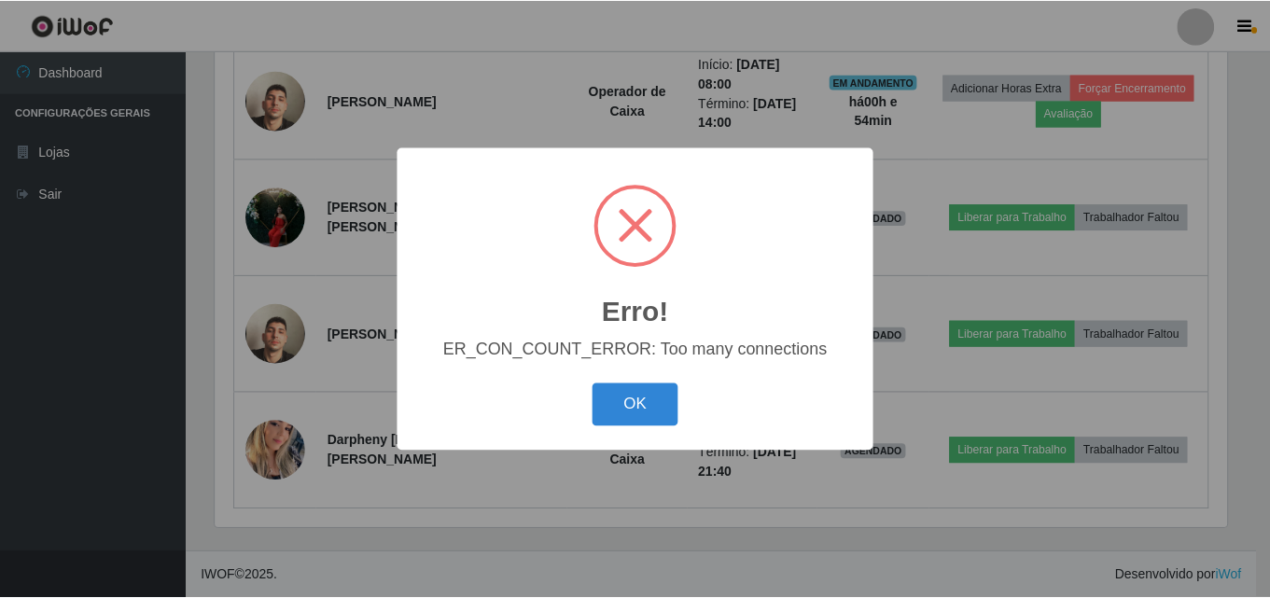
scroll to position [776, 0]
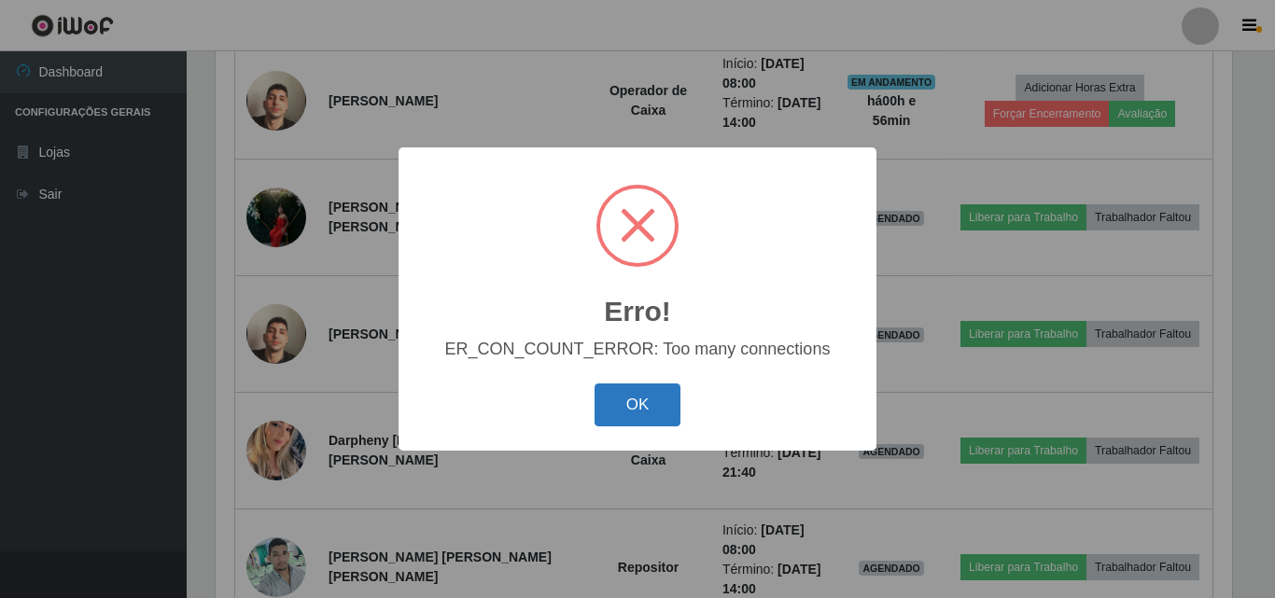
click at [651, 410] on button "OK" at bounding box center [638, 406] width 87 height 44
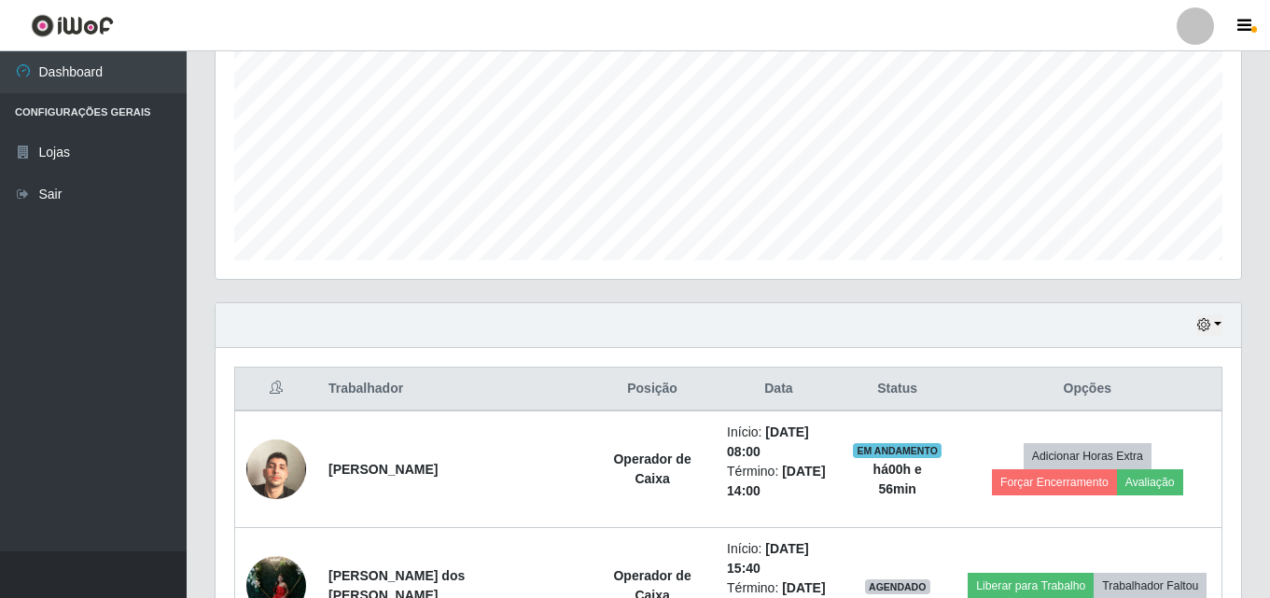
scroll to position [402, 0]
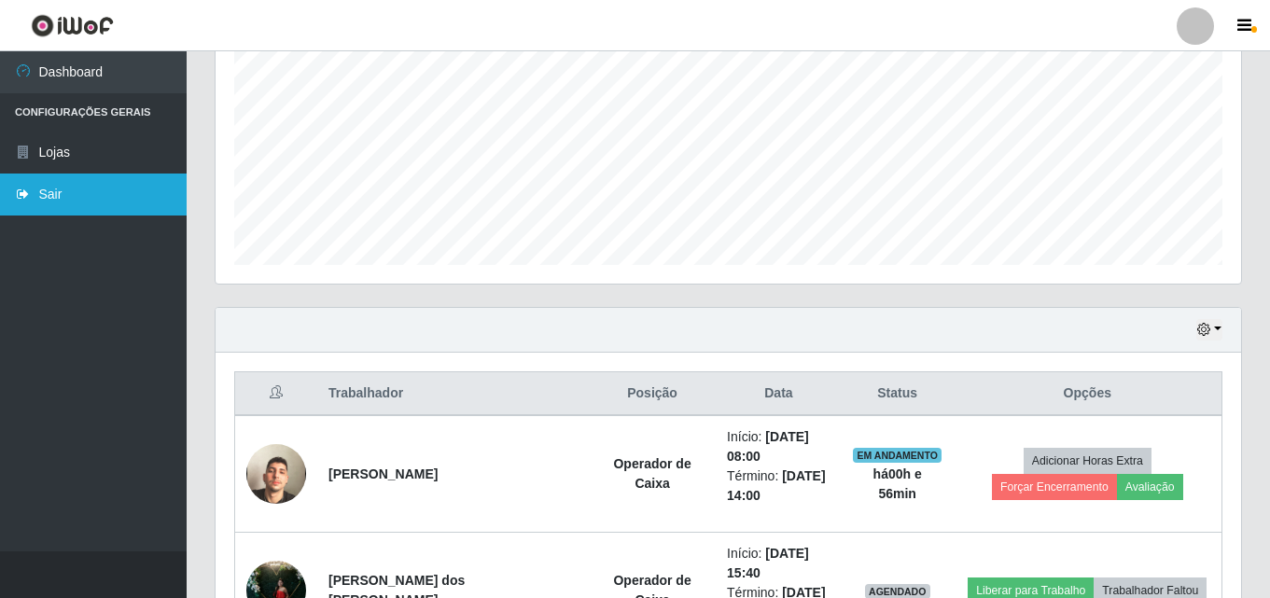
click at [130, 195] on link "Sair" at bounding box center [93, 195] width 187 height 42
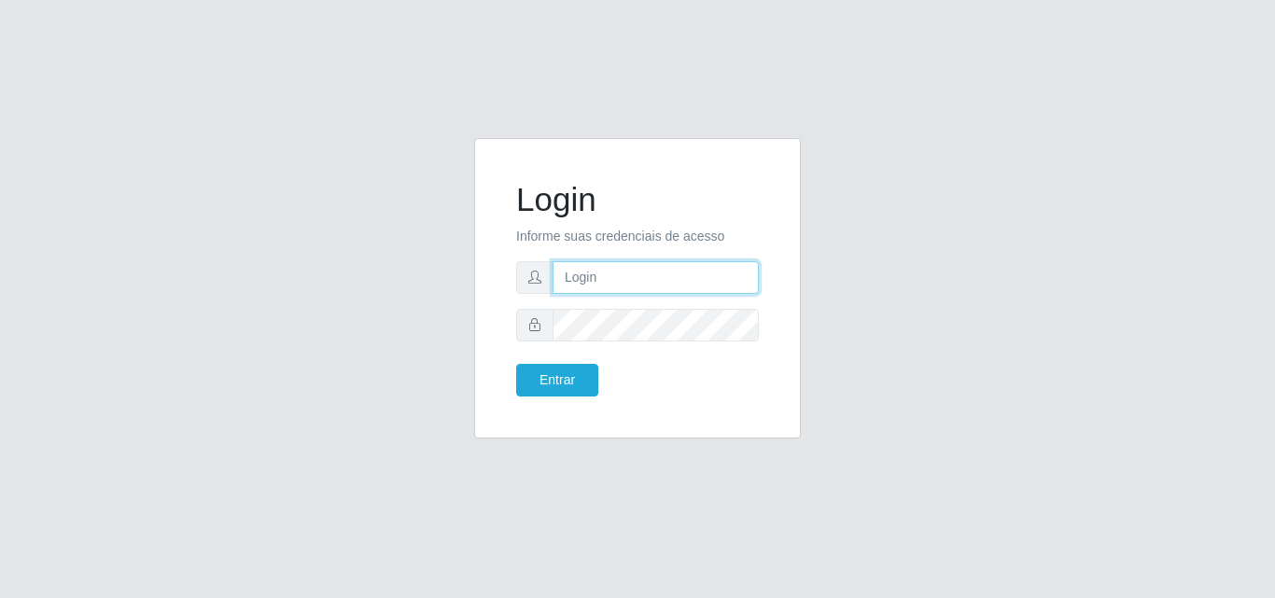
click at [644, 289] on input "text" at bounding box center [656, 277] width 206 height 33
type input "ana@saullus"
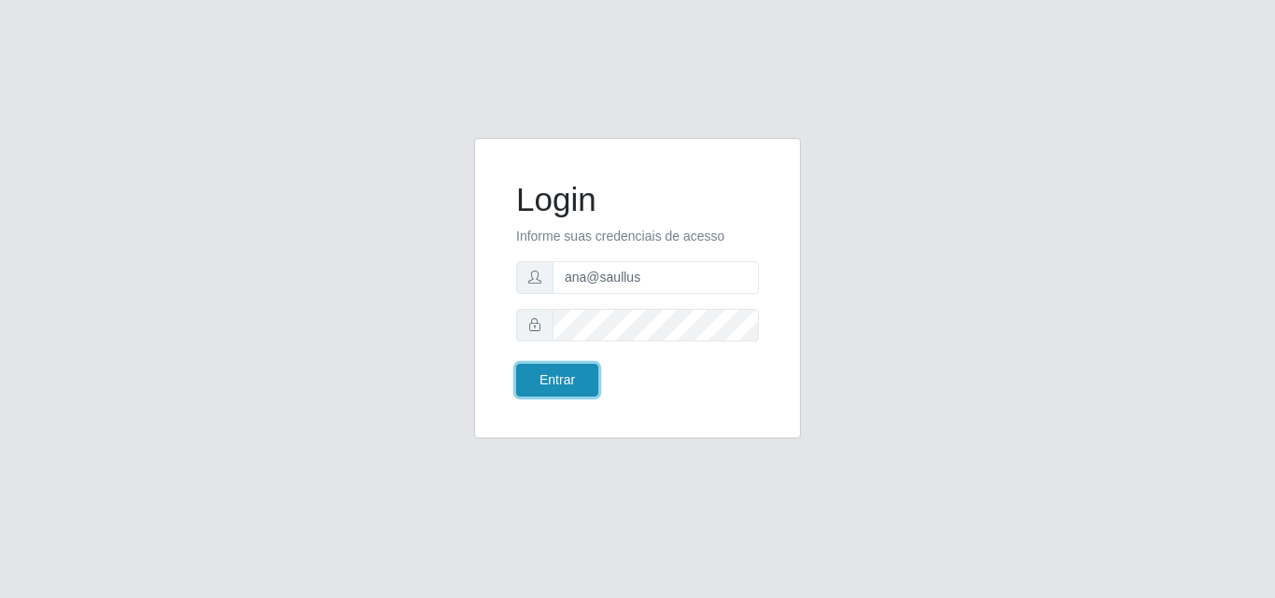
click at [557, 369] on button "Entrar" at bounding box center [557, 380] width 82 height 33
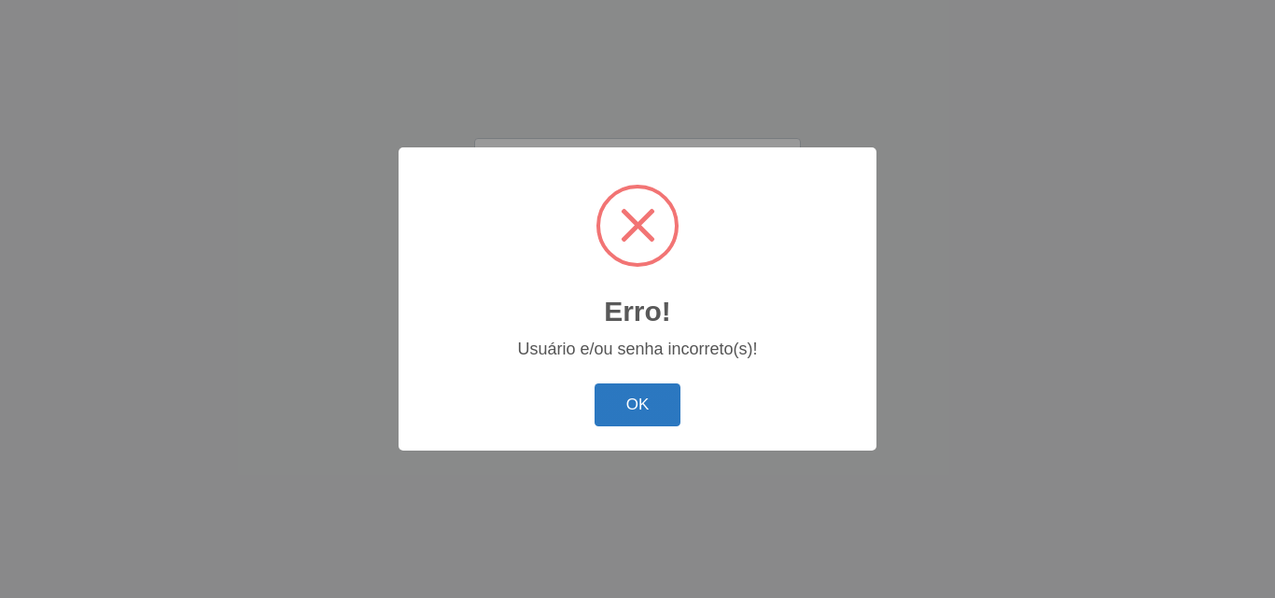
click at [664, 415] on button "OK" at bounding box center [638, 406] width 87 height 44
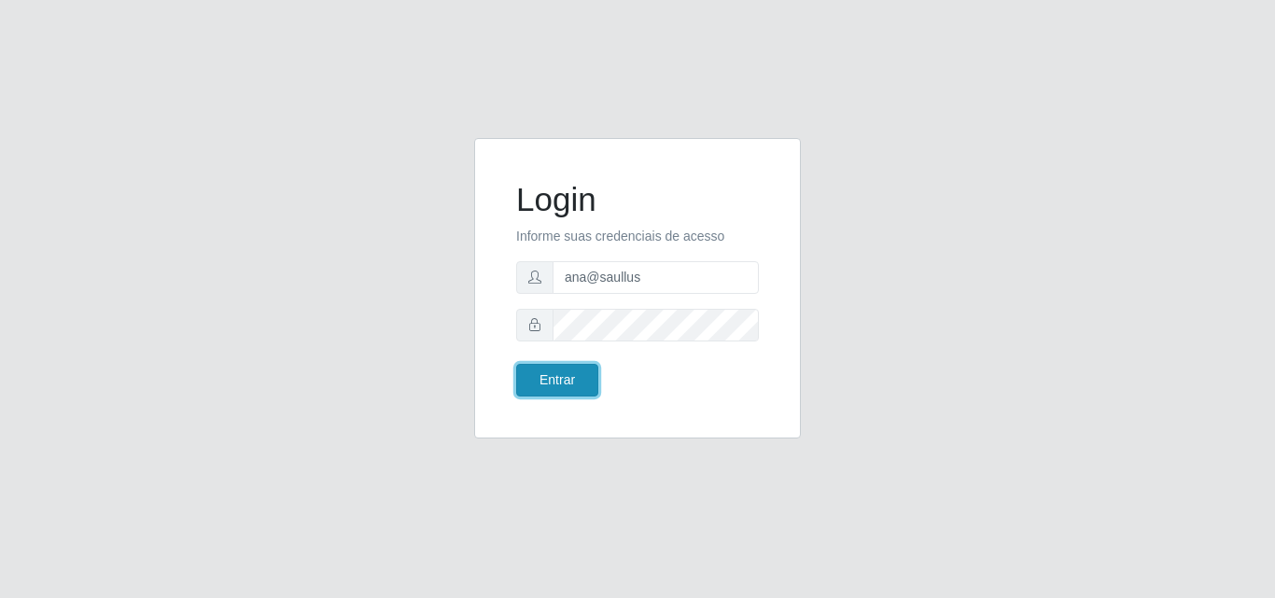
click at [552, 388] on button "Entrar" at bounding box center [557, 380] width 82 height 33
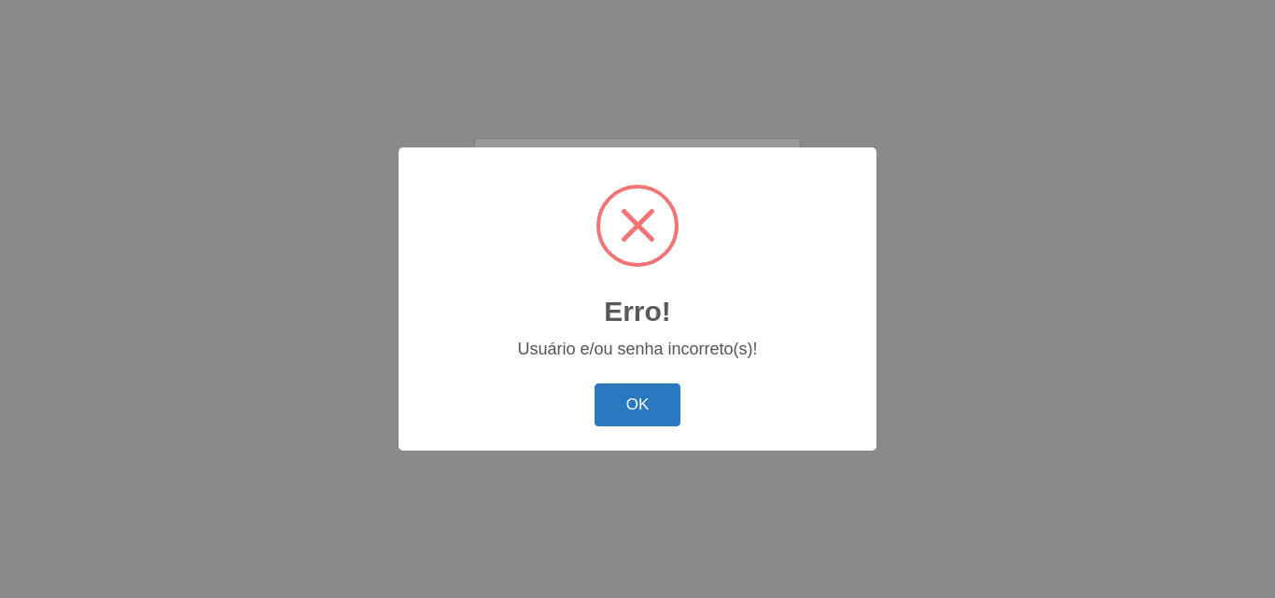
click at [650, 421] on button "OK" at bounding box center [638, 406] width 87 height 44
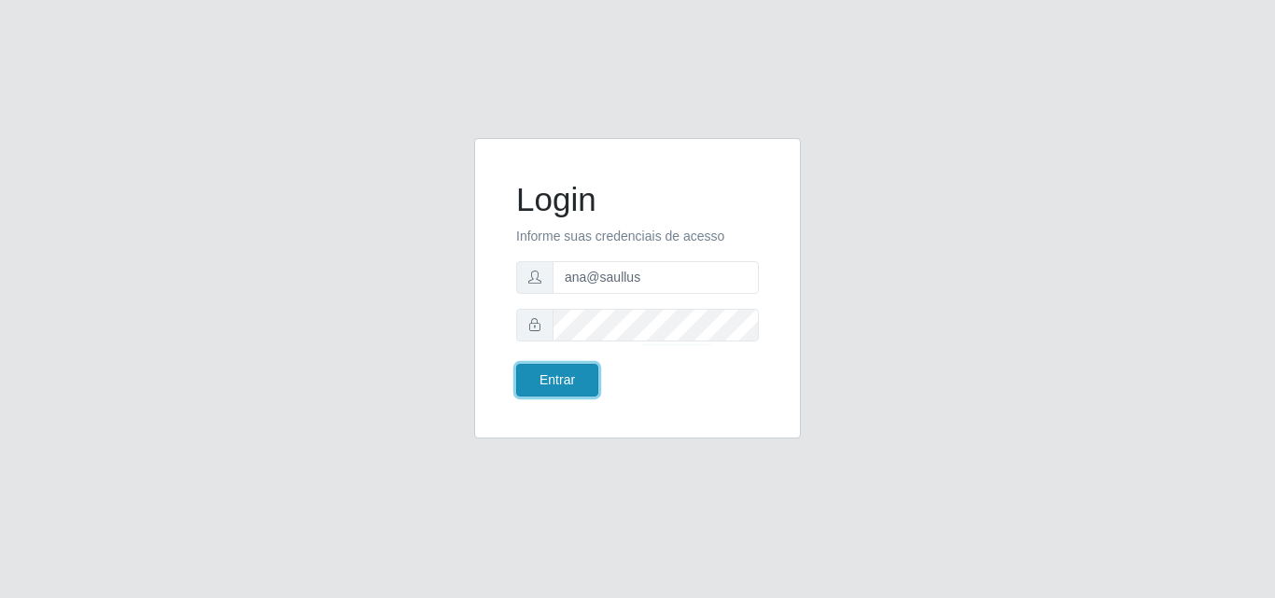
click at [587, 386] on button "Entrar" at bounding box center [557, 380] width 82 height 33
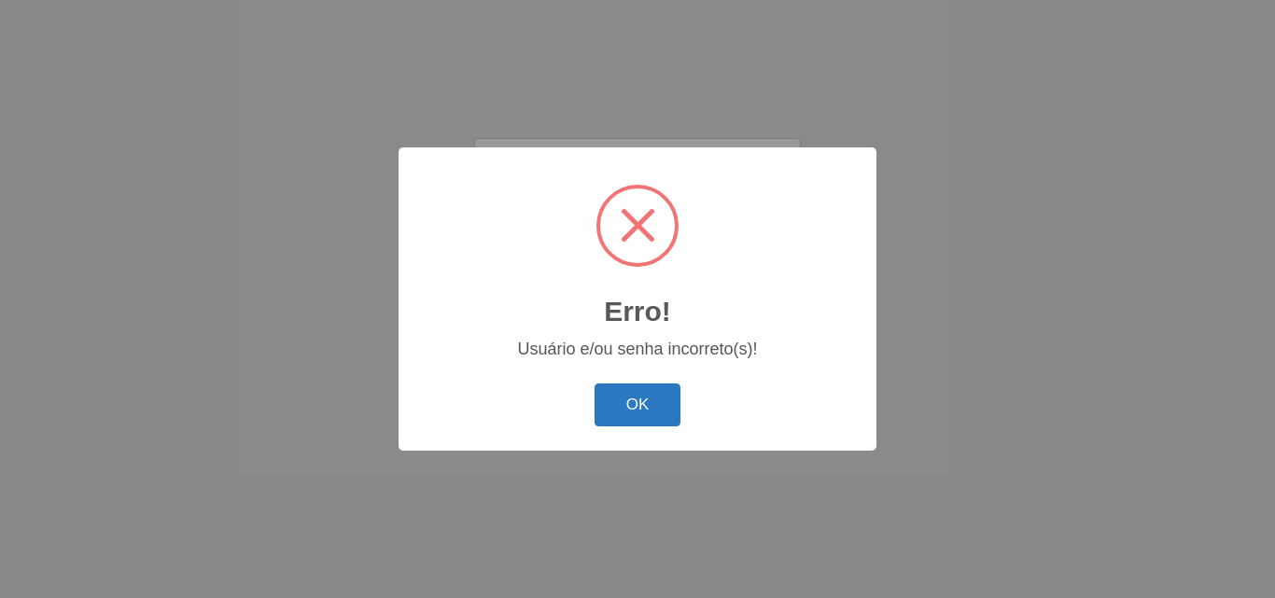
click at [643, 397] on button "OK" at bounding box center [638, 406] width 87 height 44
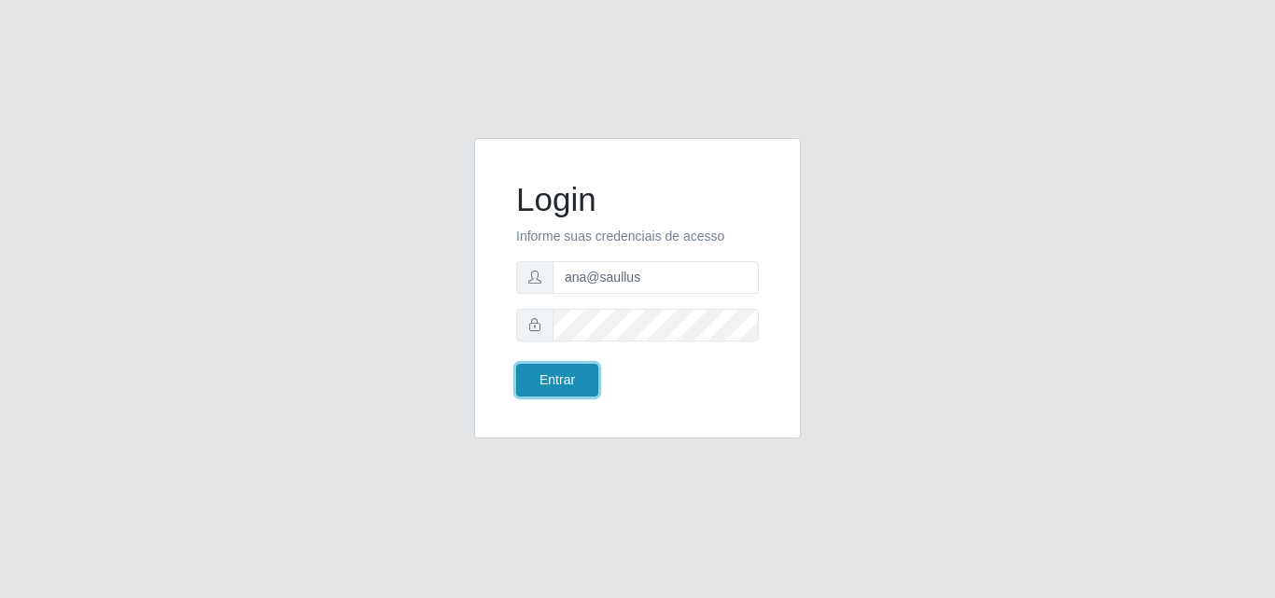
click at [587, 379] on button "Entrar" at bounding box center [557, 380] width 82 height 33
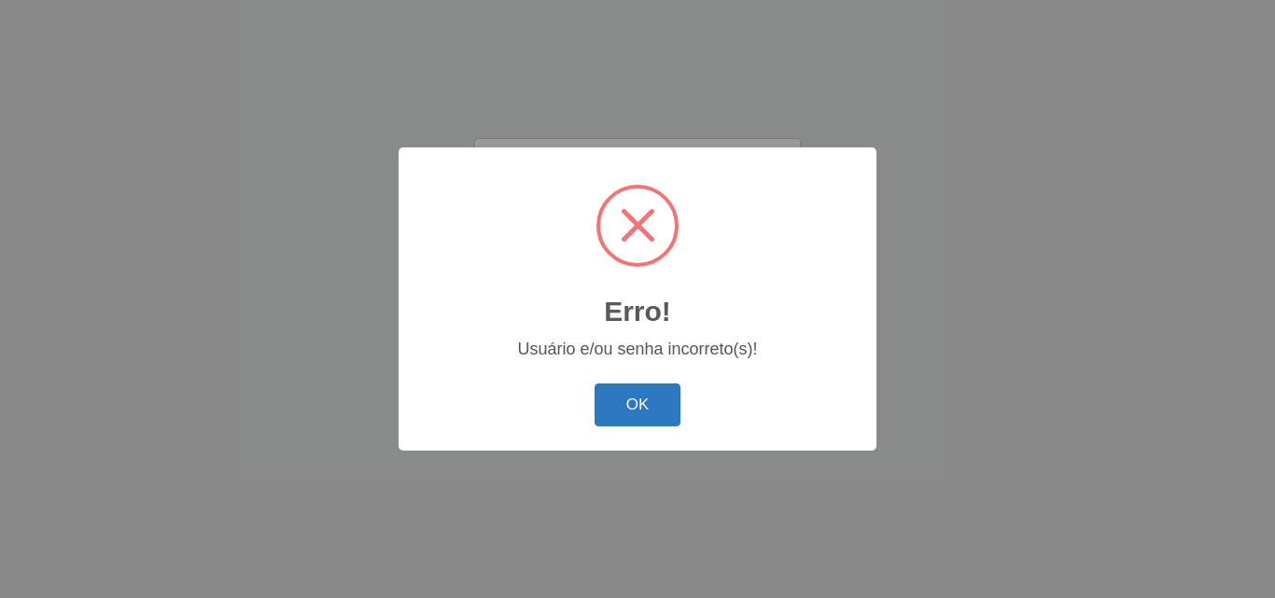
click at [618, 396] on button "OK" at bounding box center [638, 406] width 87 height 44
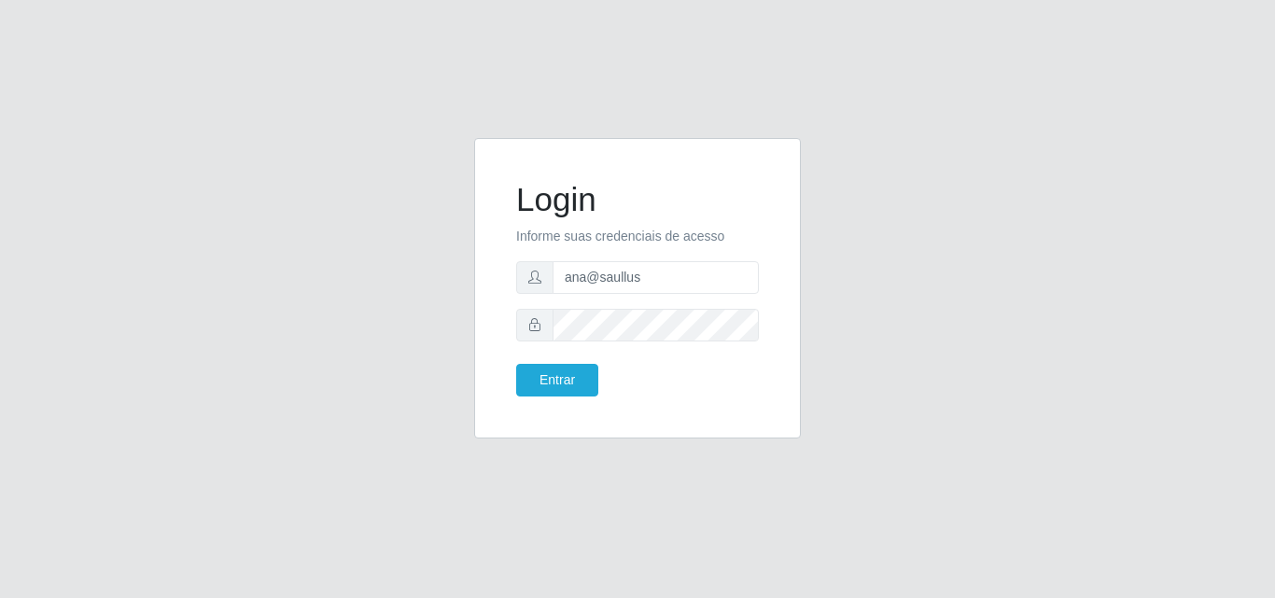
click at [536, 330] on icon at bounding box center [534, 324] width 13 height 13
click at [601, 271] on input "text" at bounding box center [656, 277] width 206 height 33
type input "ana@saullus"
click at [563, 376] on button "Entrar" at bounding box center [557, 380] width 82 height 33
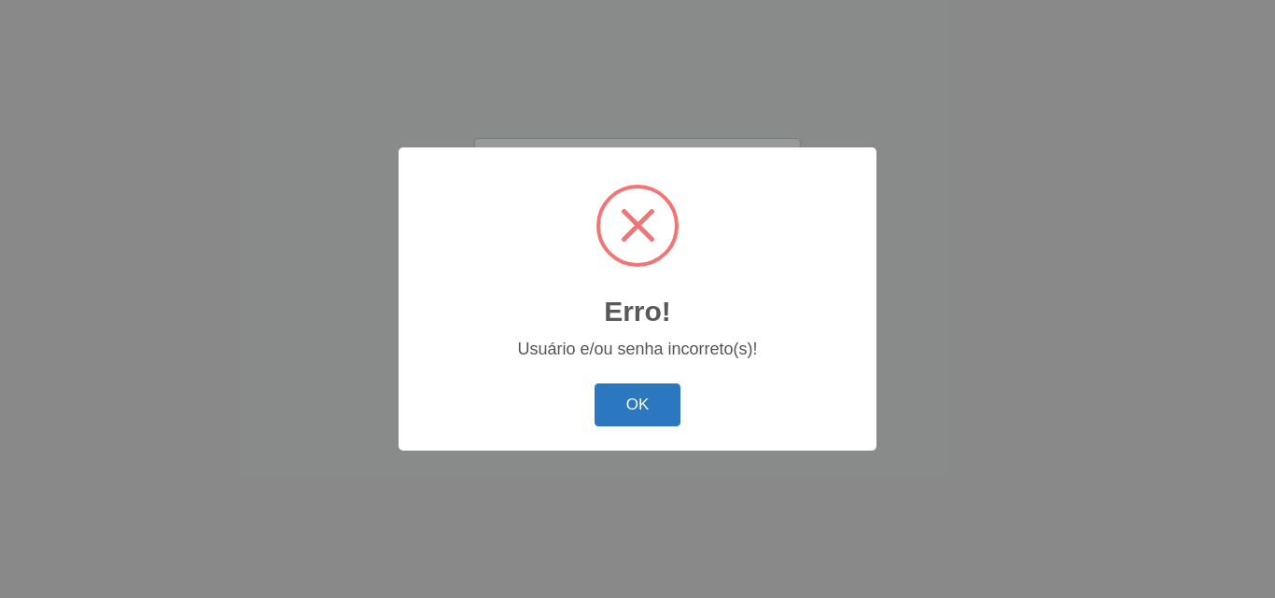
click at [616, 395] on button "OK" at bounding box center [638, 406] width 87 height 44
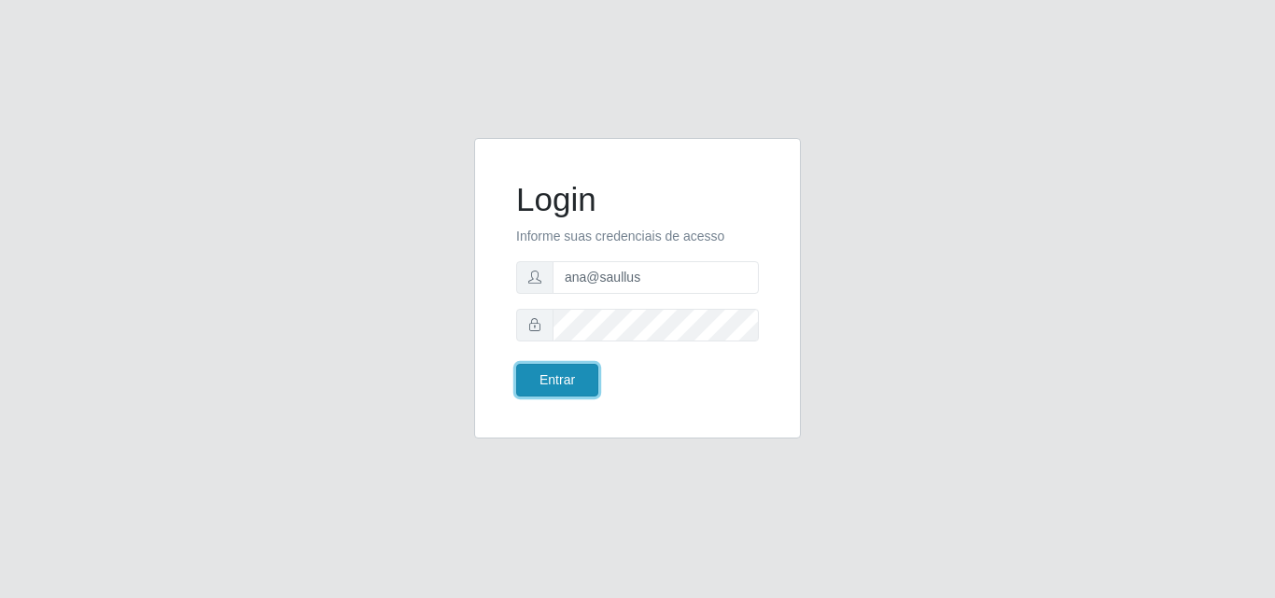
click at [583, 379] on button "Entrar" at bounding box center [557, 380] width 82 height 33
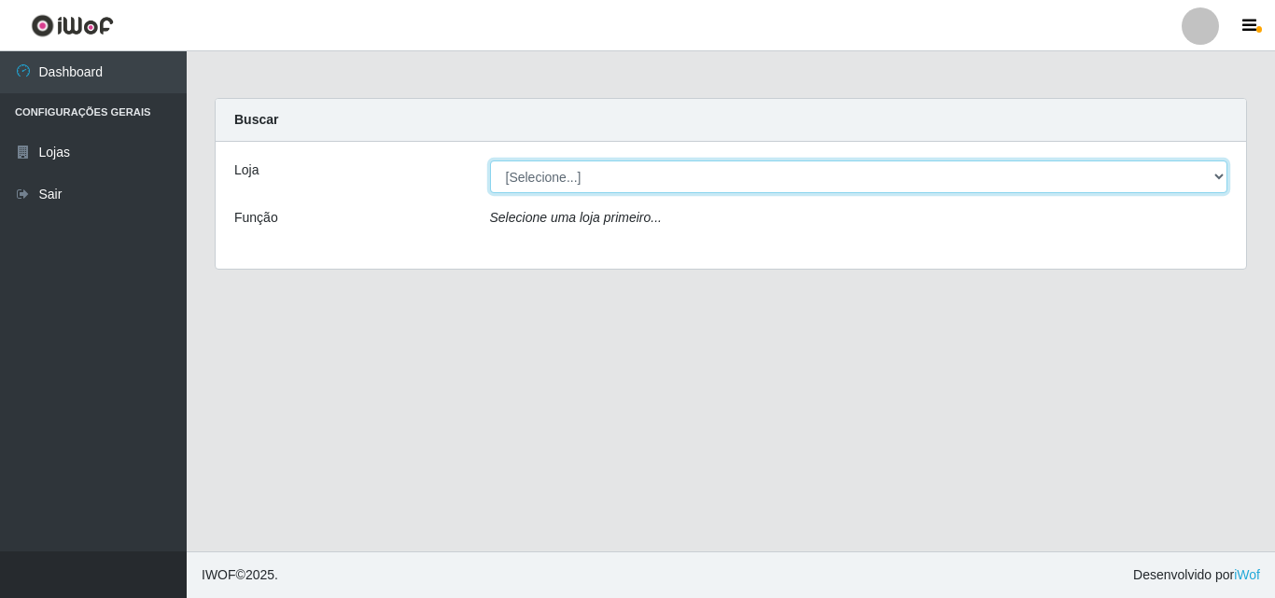
click at [1219, 181] on select "[Selecione...] Saullus Supermercados" at bounding box center [859, 177] width 738 height 33
select select "423"
click at [490, 161] on select "[Selecione...] Saullus Supermercados" at bounding box center [859, 177] width 738 height 33
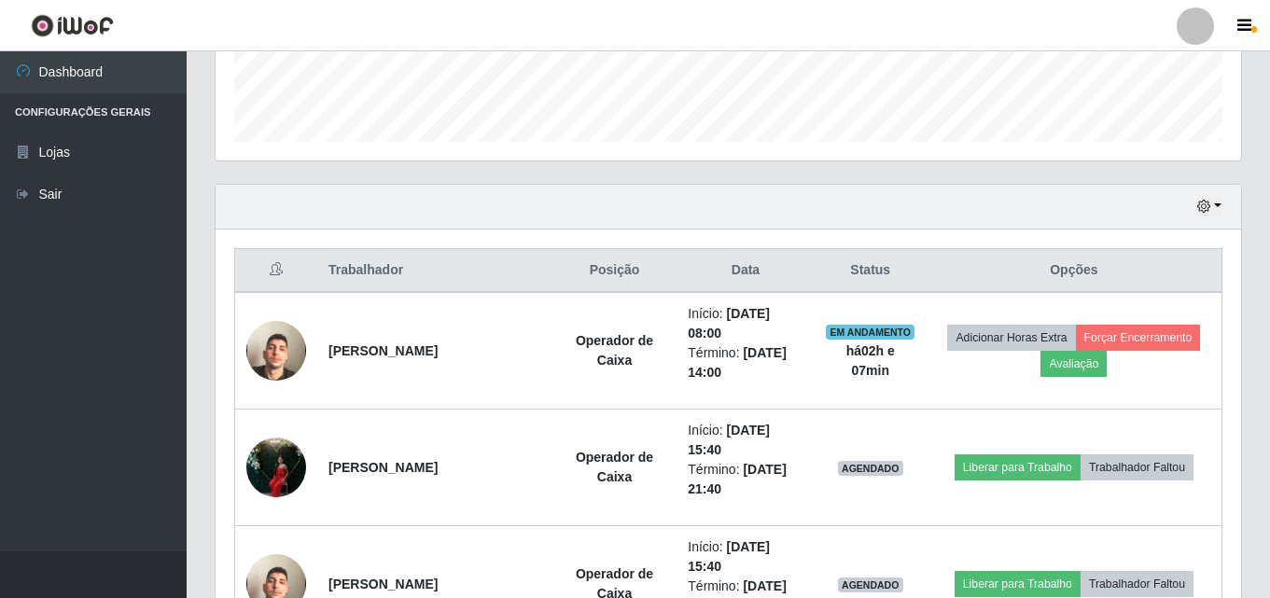
scroll to position [560, 0]
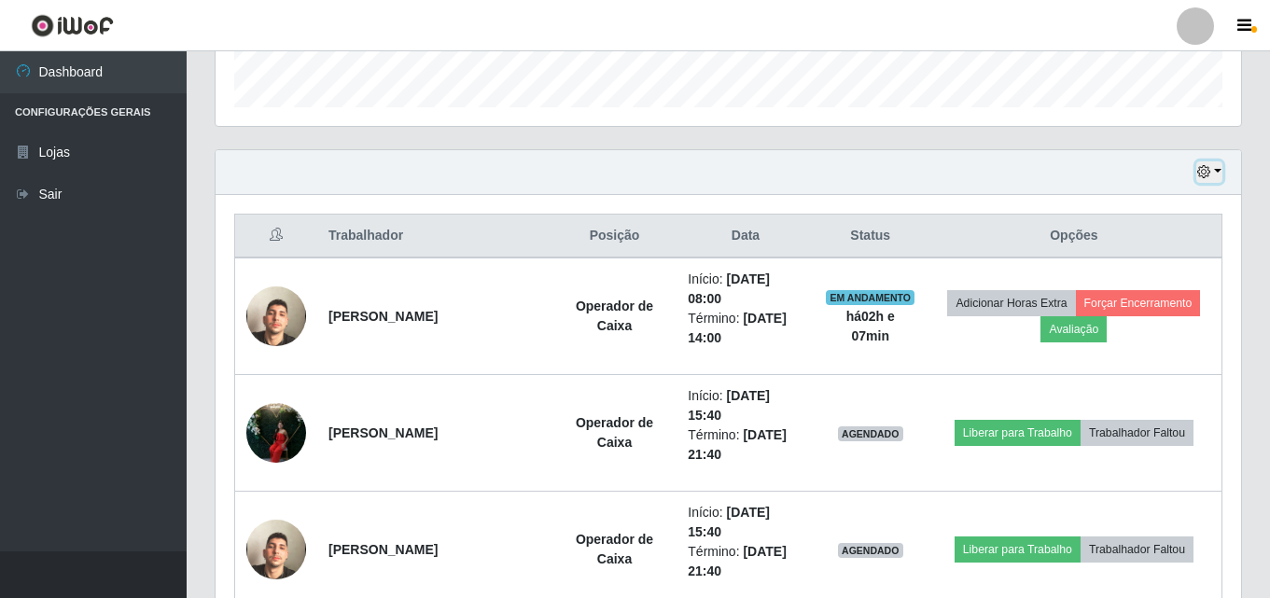
click at [1218, 171] on button "button" at bounding box center [1210, 171] width 26 height 21
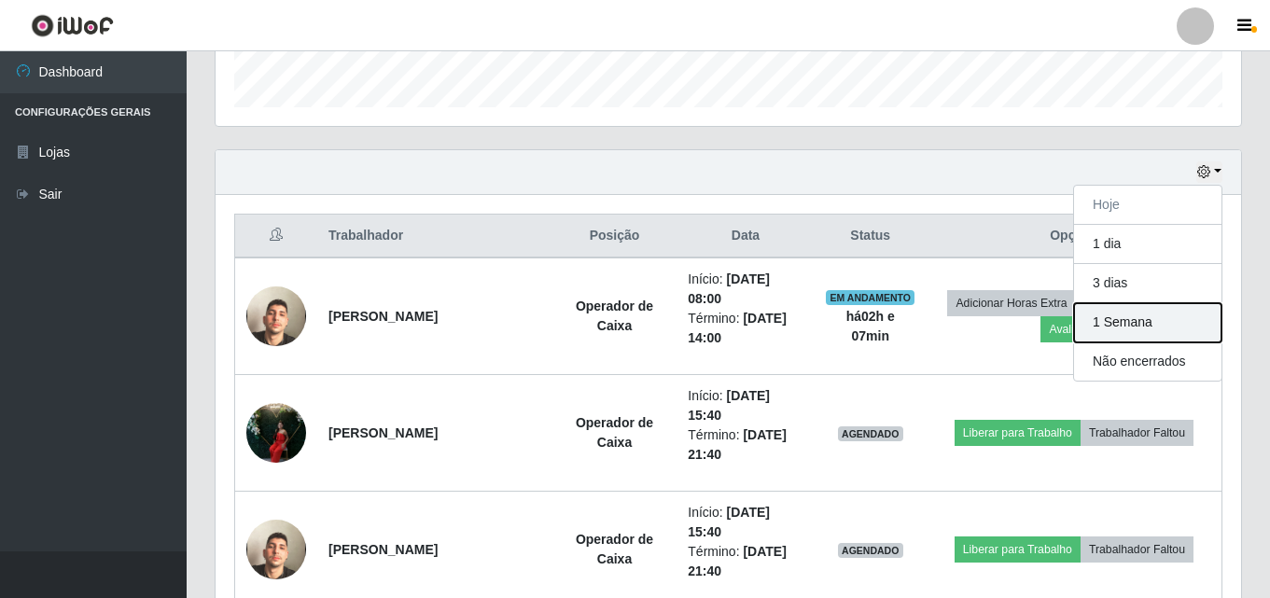
click at [1170, 321] on button "1 Semana" at bounding box center [1147, 322] width 147 height 39
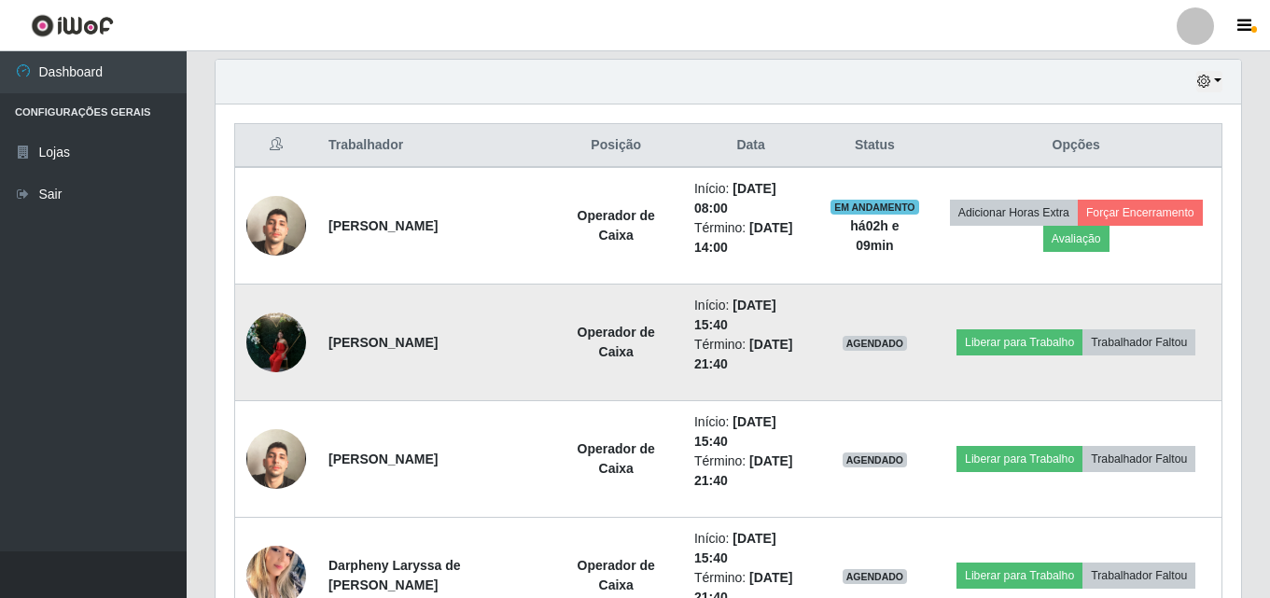
scroll to position [653, 0]
